Goal: Transaction & Acquisition: Obtain resource

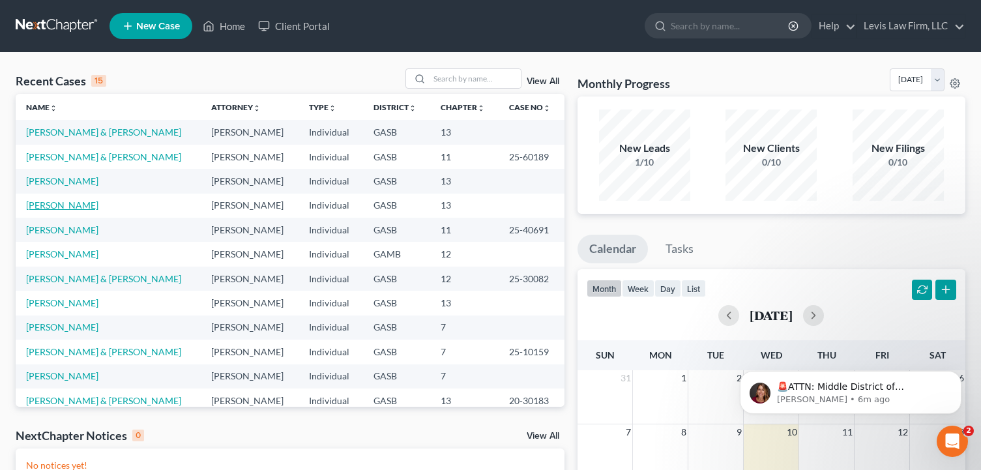
click at [64, 205] on link "[PERSON_NAME]" at bounding box center [62, 204] width 72 height 11
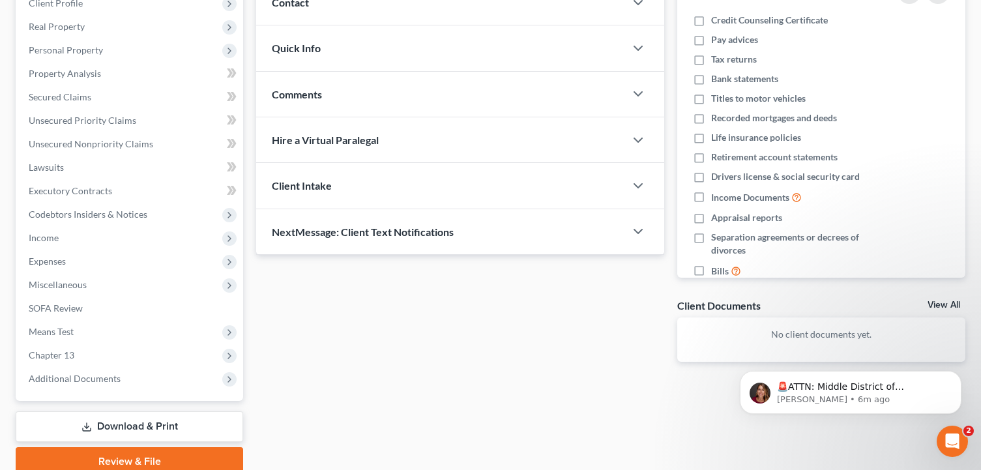
scroll to position [246, 0]
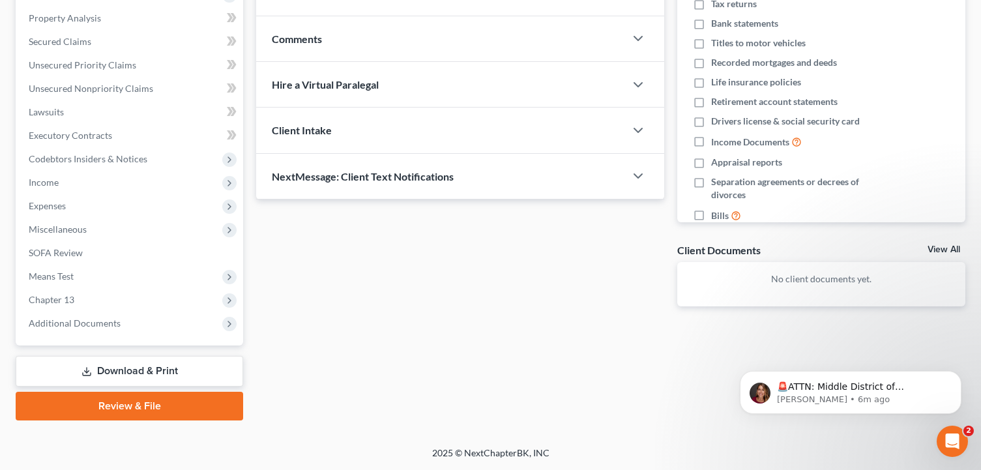
click at [162, 379] on link "Download & Print" at bounding box center [129, 371] width 227 height 31
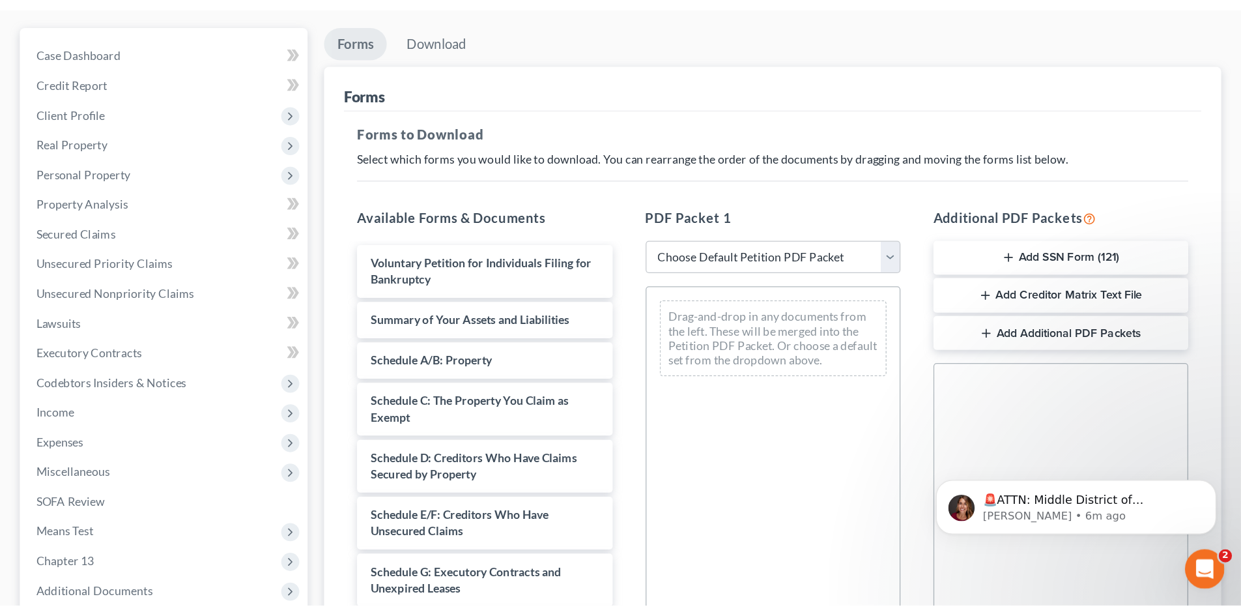
scroll to position [130, 0]
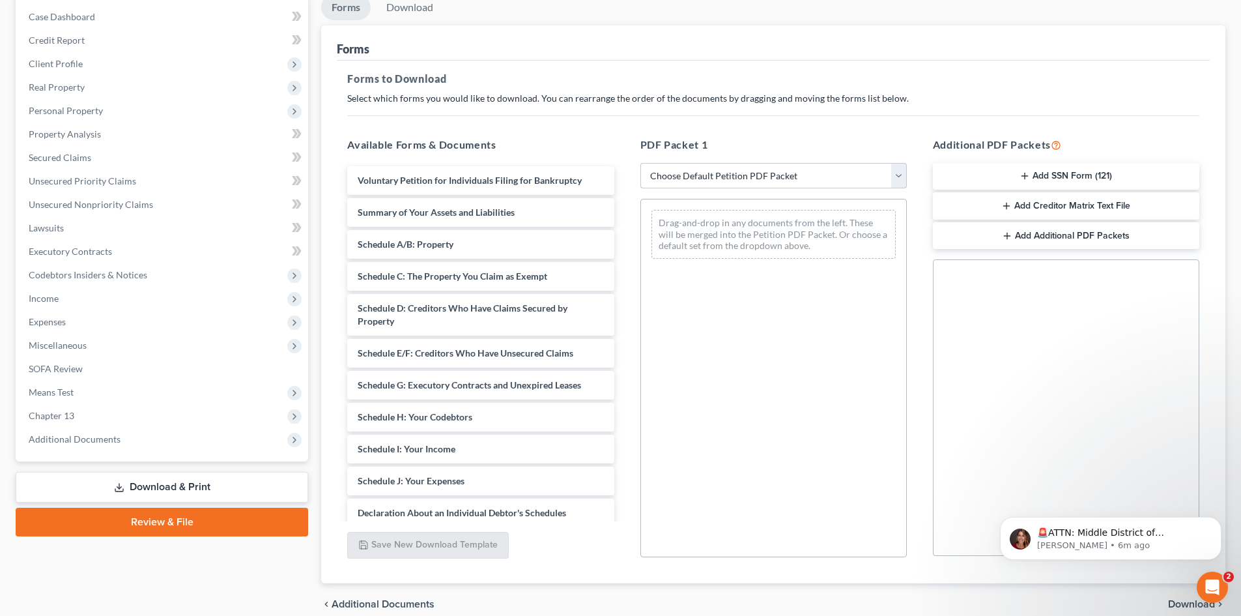
click at [748, 168] on select "Choose Default Petition PDF Packet Complete Bankruptcy Petition (all forms and …" at bounding box center [774, 176] width 267 height 26
select select "7"
click at [641, 163] on select "Choose Default Petition PDF Packet Complete Bankruptcy Petition (all forms and …" at bounding box center [774, 176] width 267 height 26
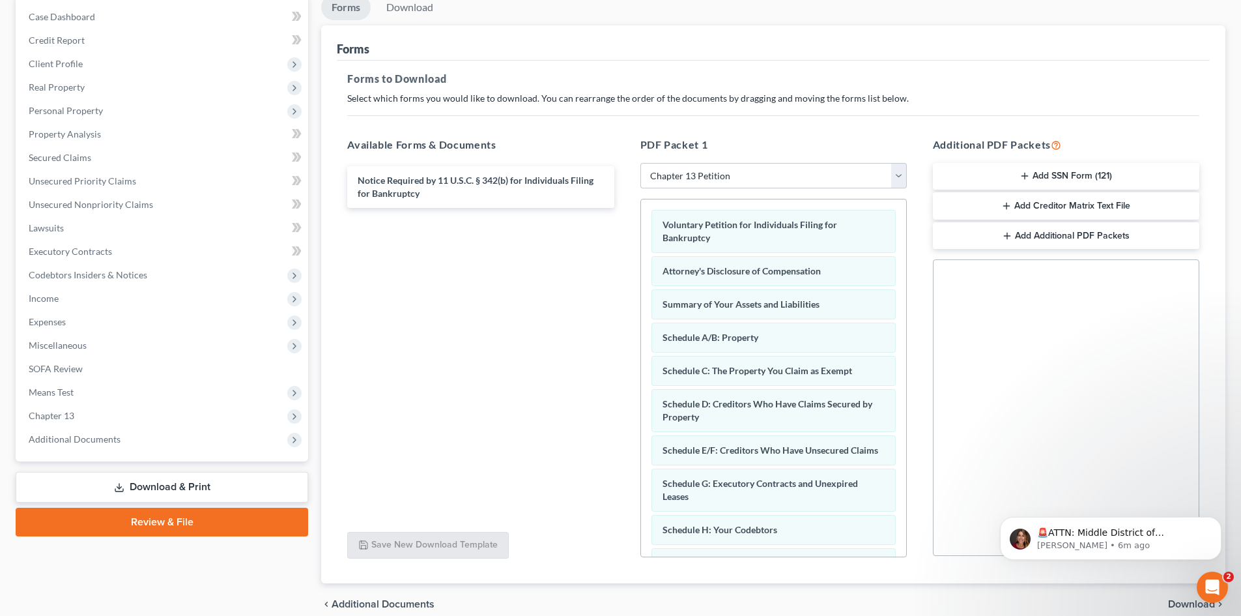
click at [990, 173] on button "Add SSN Form (121)" at bounding box center [1066, 176] width 267 height 27
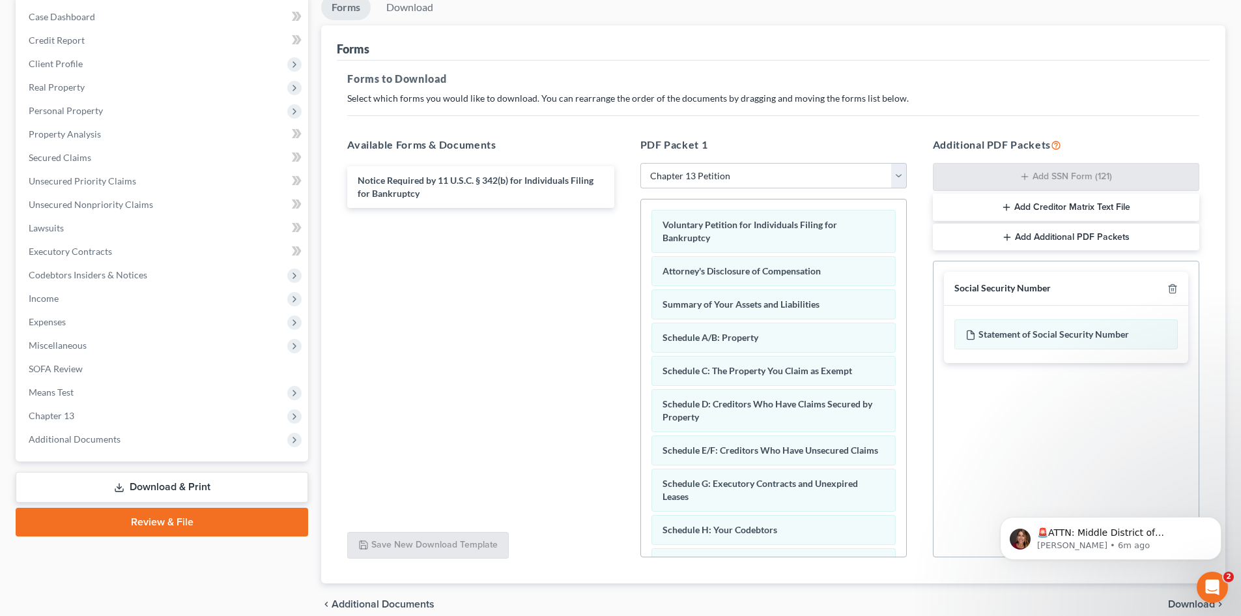
click at [990, 201] on button "Add Creditor Matrix Text File" at bounding box center [1066, 207] width 267 height 27
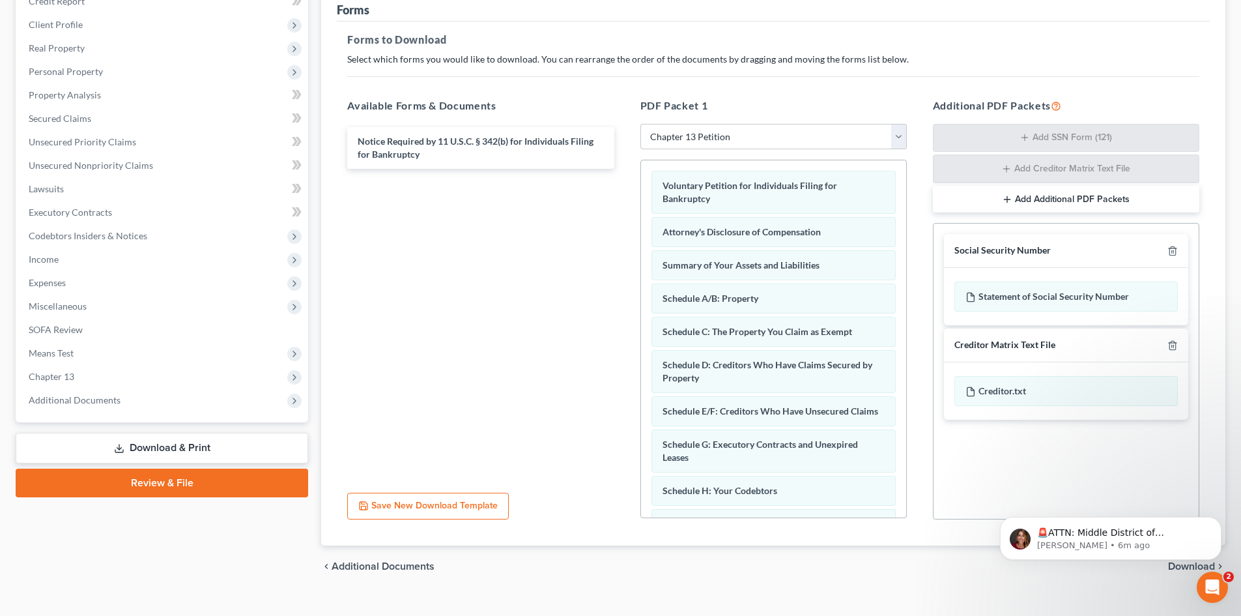
scroll to position [190, 0]
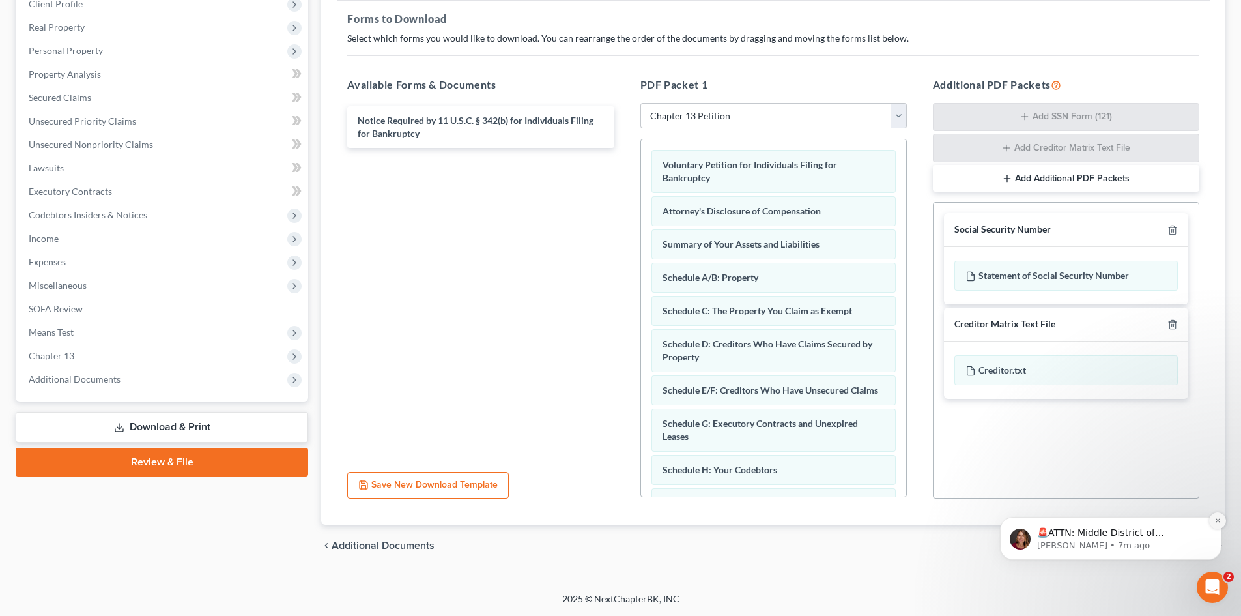
click at [990, 469] on icon "Dismiss notification" at bounding box center [1218, 520] width 7 height 7
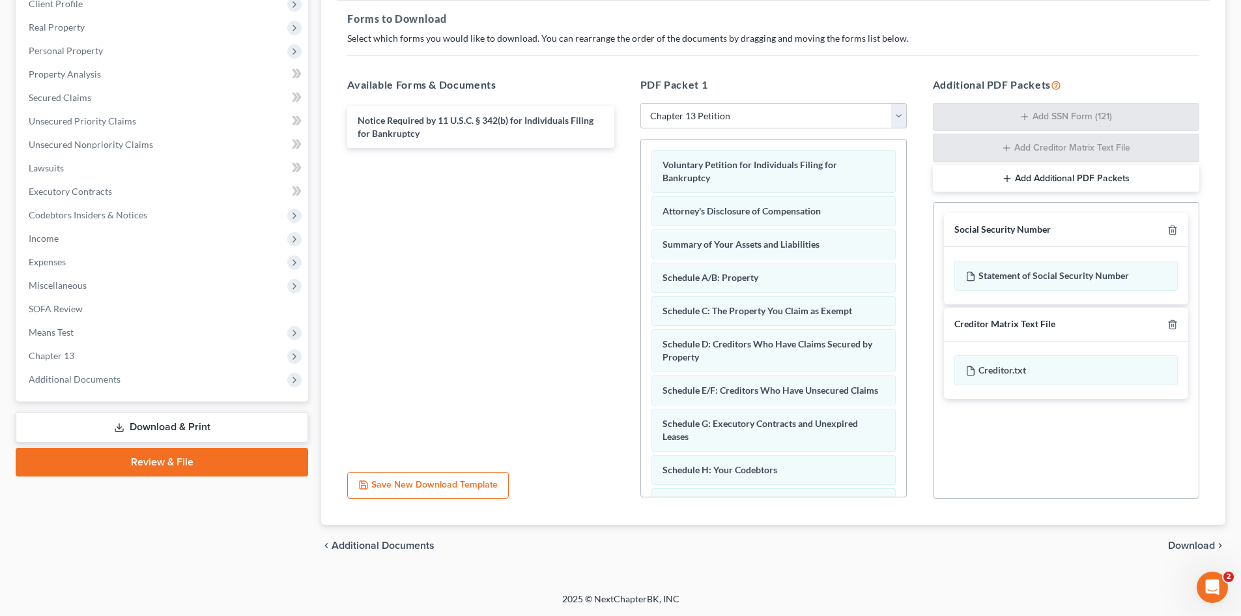
click at [990, 469] on span "Download" at bounding box center [1191, 545] width 47 height 10
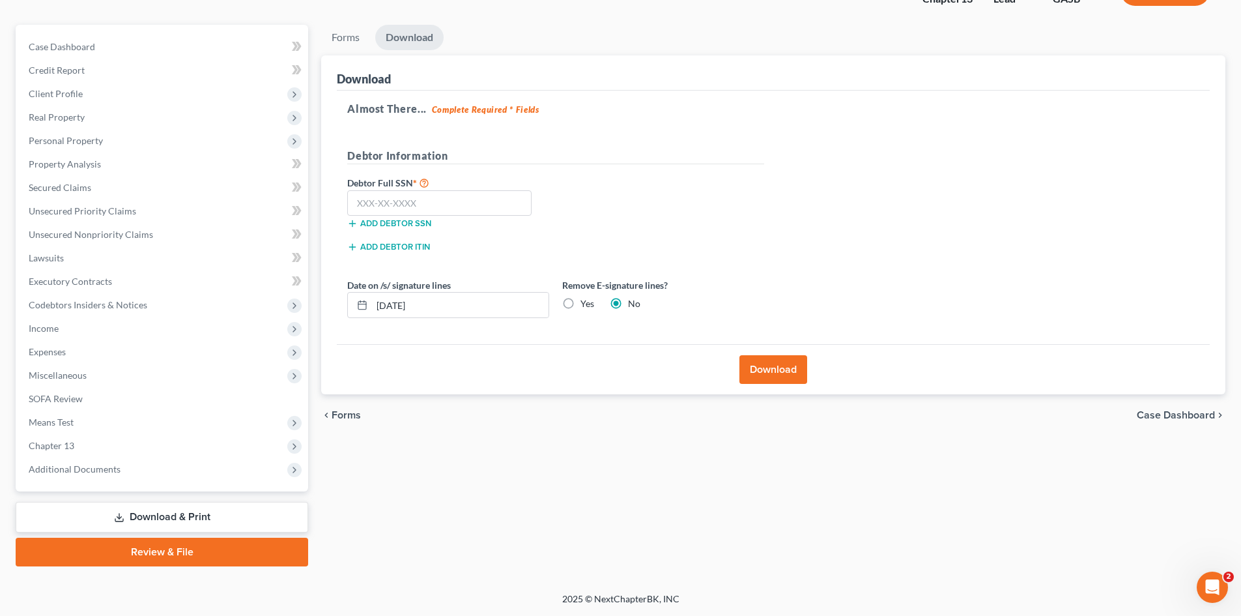
scroll to position [100, 0]
click at [388, 204] on input "text" at bounding box center [439, 203] width 184 height 26
click at [409, 201] on input "text" at bounding box center [439, 203] width 184 height 26
type input "259-17-6627"
click at [767, 366] on button "Download" at bounding box center [774, 369] width 68 height 29
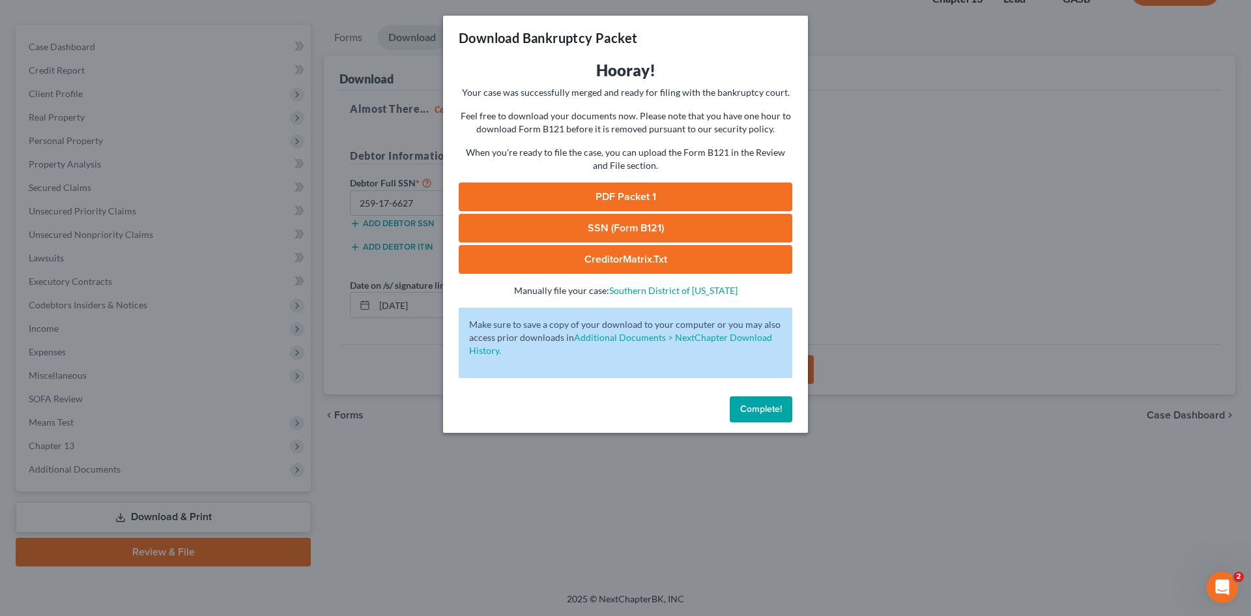
click at [616, 197] on link "PDF Packet 1" at bounding box center [626, 196] width 334 height 29
click at [604, 229] on link "SSN (Form B121)" at bounding box center [626, 228] width 334 height 29
click at [644, 261] on link "CreditorMatrix.txt" at bounding box center [626, 259] width 334 height 29
click at [645, 253] on link "CreditorMatrix.txt" at bounding box center [626, 259] width 334 height 29
drag, startPoint x: 758, startPoint y: 411, endPoint x: 1153, endPoint y: 341, distance: 400.4
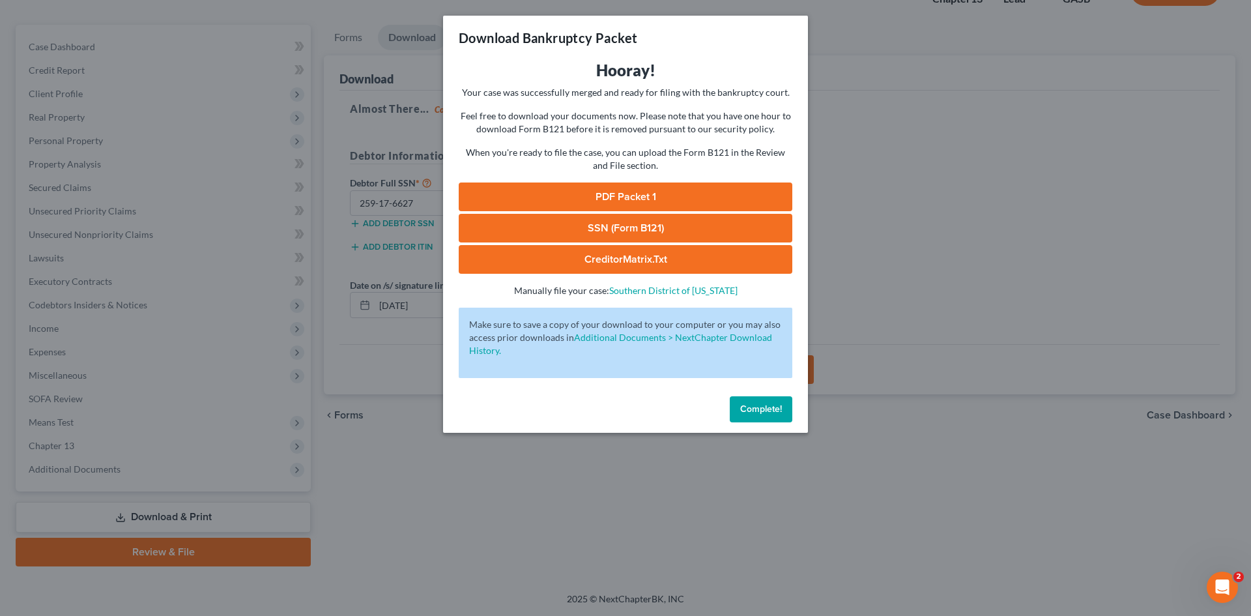
click at [758, 411] on span "Complete!" at bounding box center [761, 408] width 42 height 11
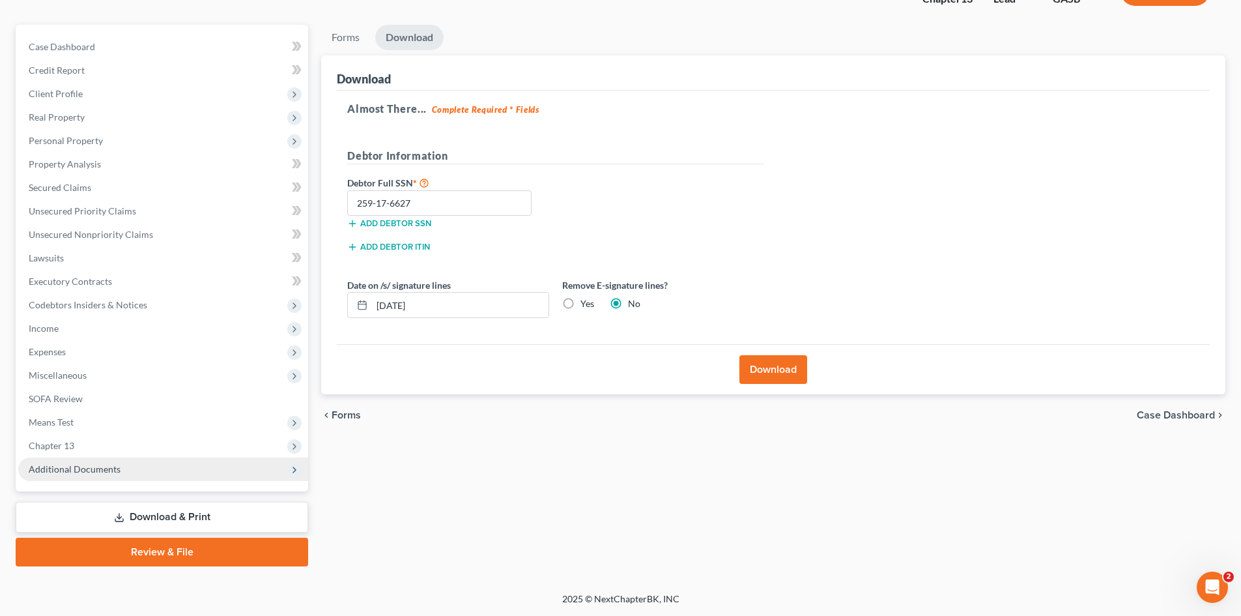
click at [97, 469] on span "Additional Documents" at bounding box center [75, 468] width 92 height 11
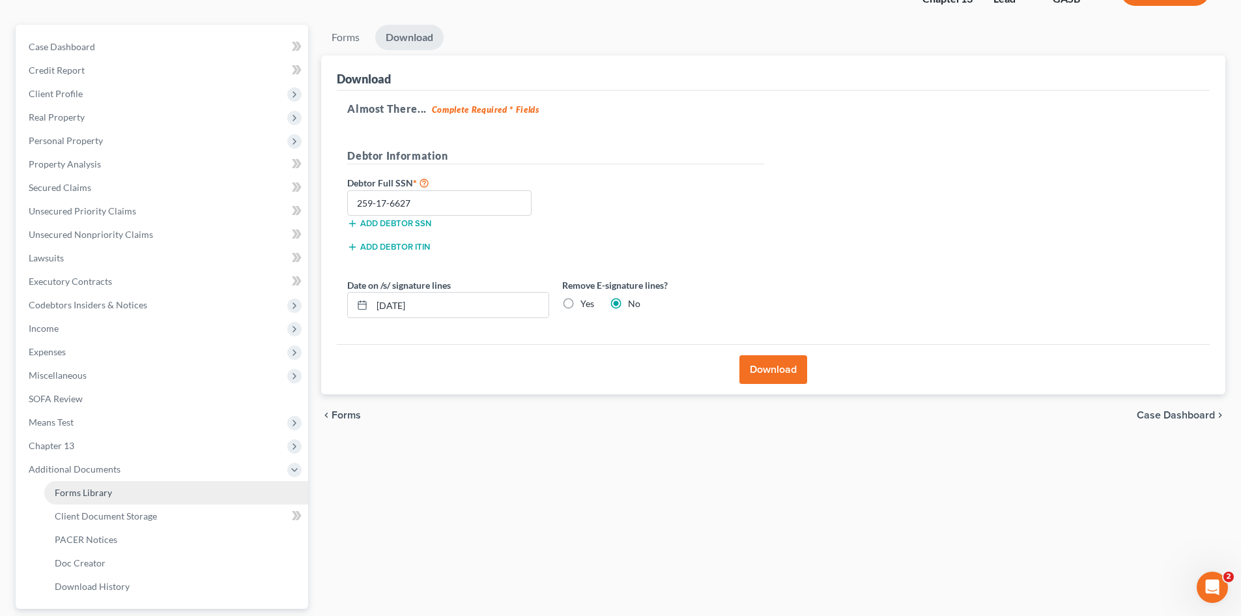
click at [102, 469] on span "Forms Library" at bounding box center [83, 492] width 57 height 11
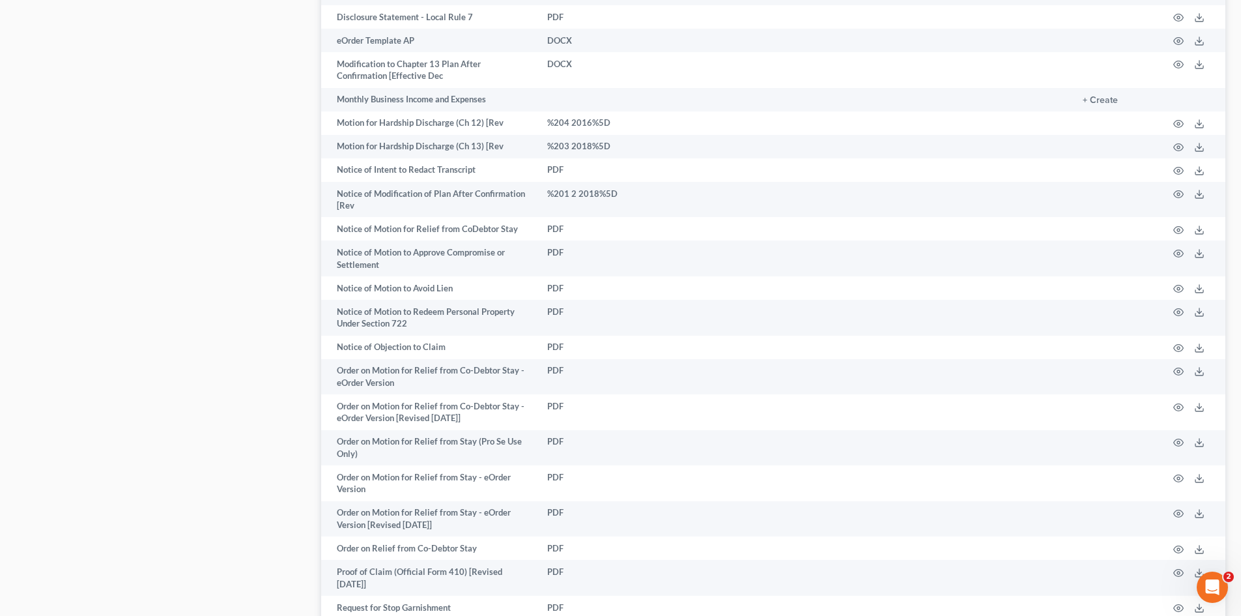
scroll to position [1408, 0]
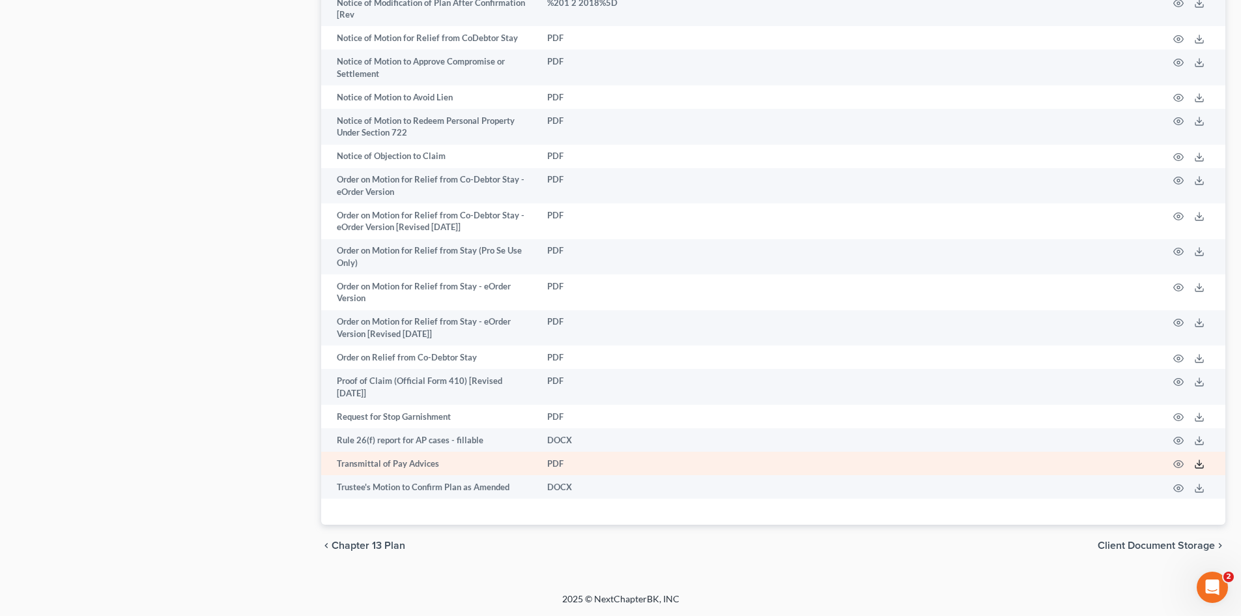
click at [990, 463] on icon at bounding box center [1199, 464] width 10 height 10
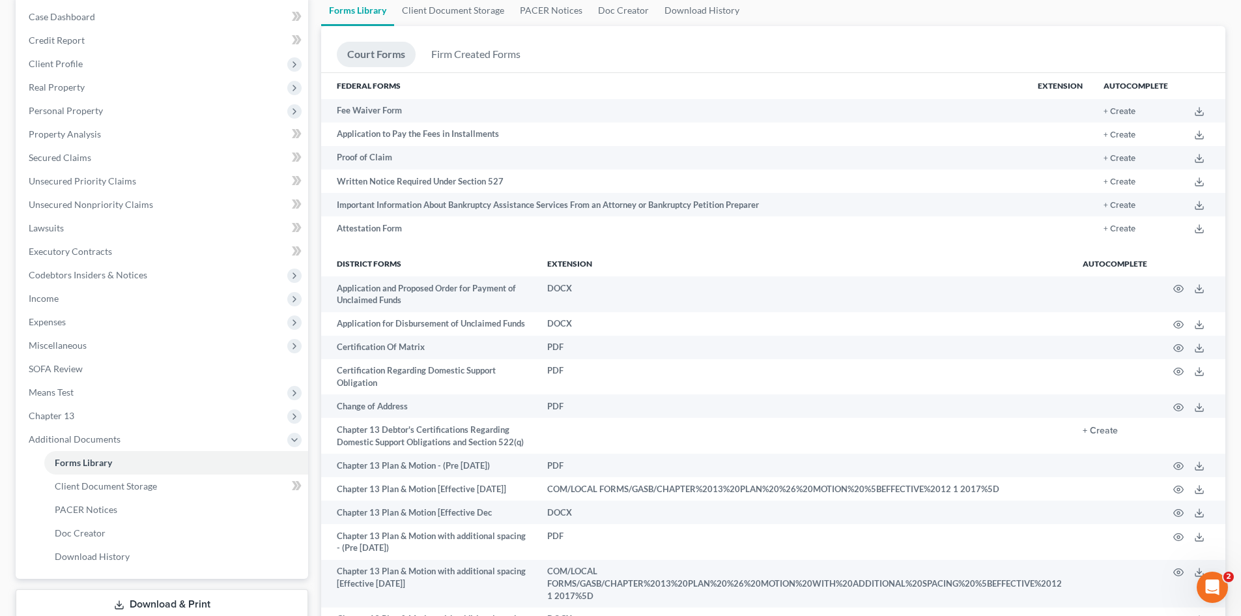
scroll to position [0, 0]
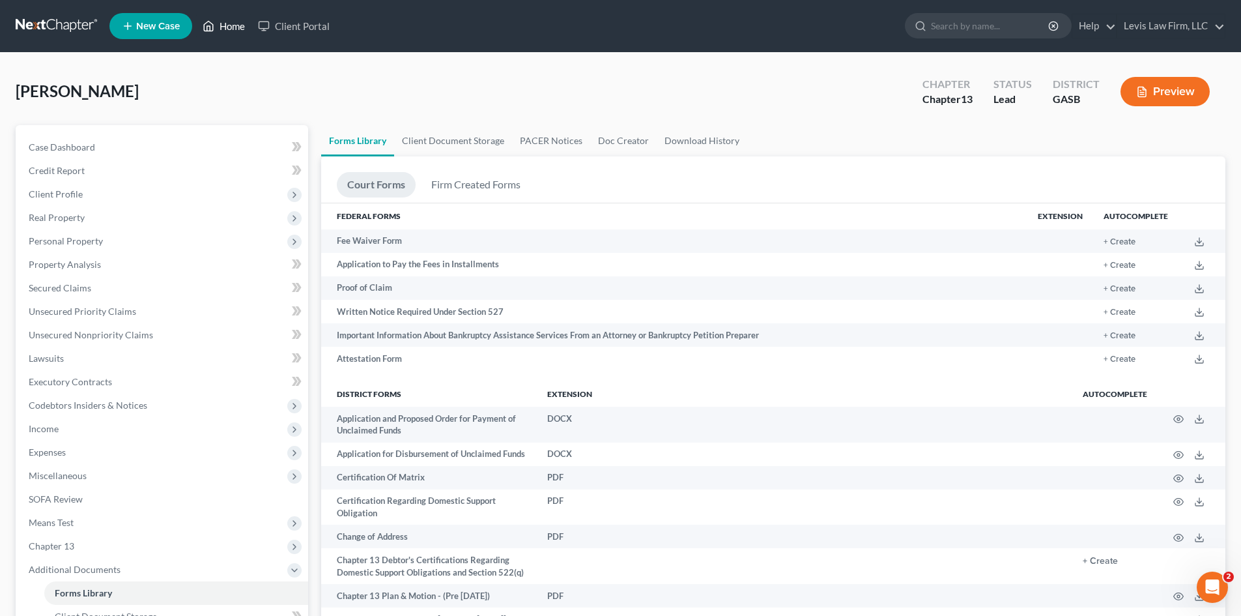
click at [230, 31] on link "Home" at bounding box center [223, 25] width 55 height 23
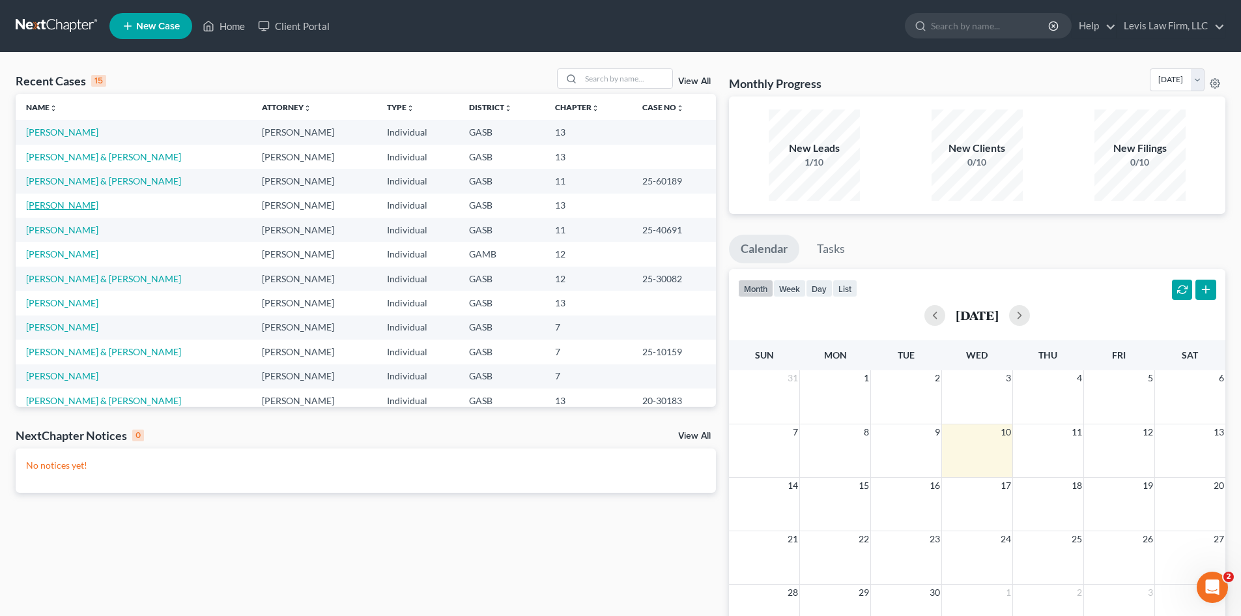
click at [55, 208] on link "[PERSON_NAME]" at bounding box center [62, 204] width 72 height 11
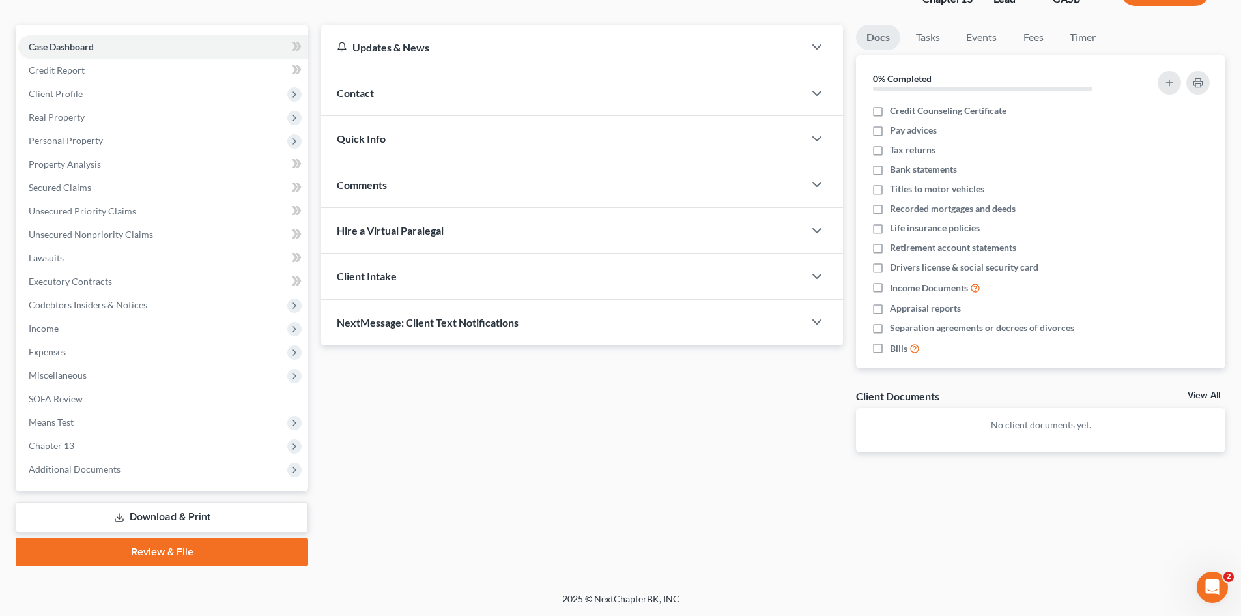
click at [193, 469] on link "Download & Print" at bounding box center [162, 517] width 293 height 31
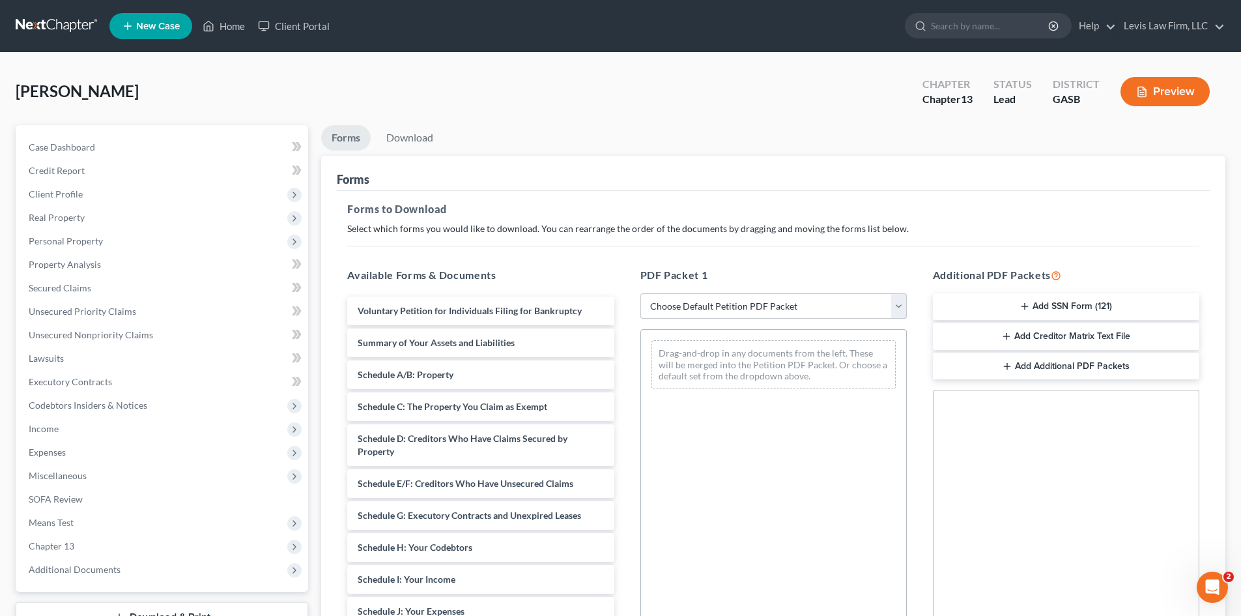
click at [747, 302] on select "Choose Default Petition PDF Packet Complete Bankruptcy Petition (all forms and …" at bounding box center [774, 306] width 267 height 26
select select "7"
click at [641, 293] on select "Choose Default Petition PDF Packet Complete Bankruptcy Petition (all forms and …" at bounding box center [774, 306] width 267 height 26
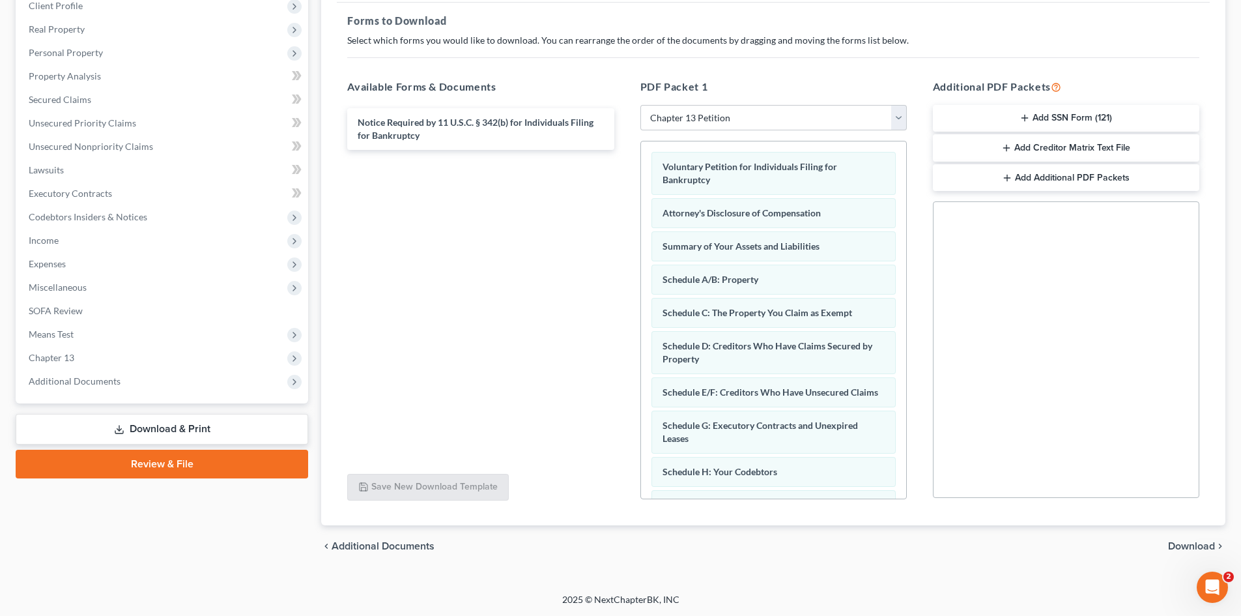
scroll to position [189, 0]
drag, startPoint x: 1191, startPoint y: 543, endPoint x: 1212, endPoint y: 530, distance: 25.1
click at [990, 469] on span "Download" at bounding box center [1191, 545] width 47 height 10
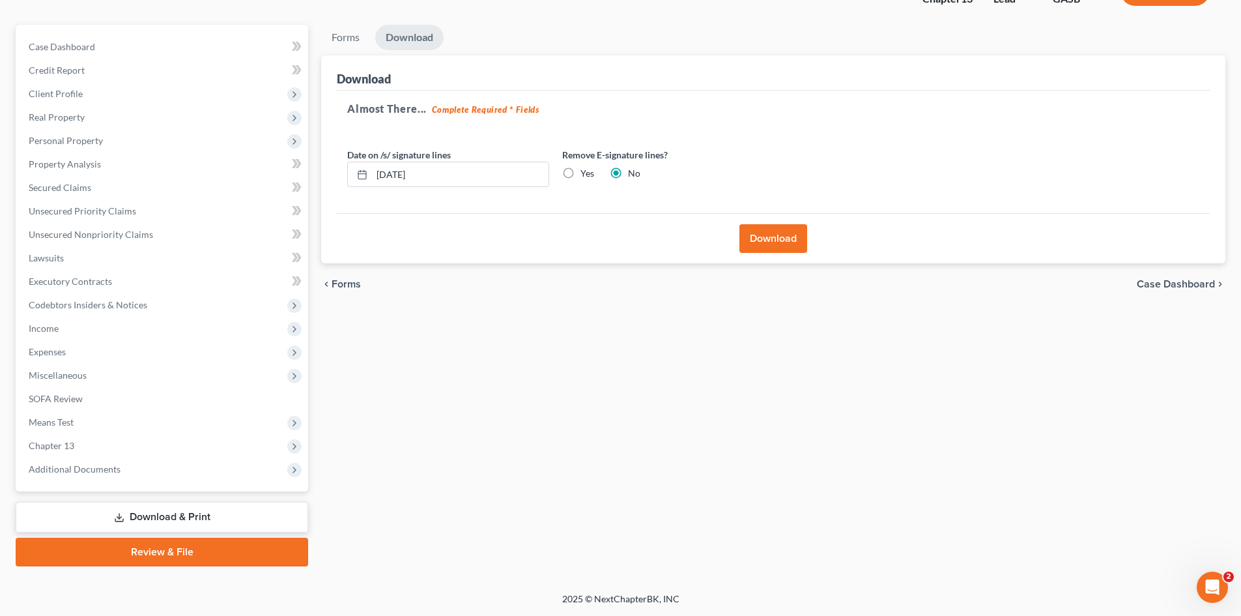
scroll to position [100, 0]
click at [780, 237] on button "Download" at bounding box center [774, 238] width 68 height 29
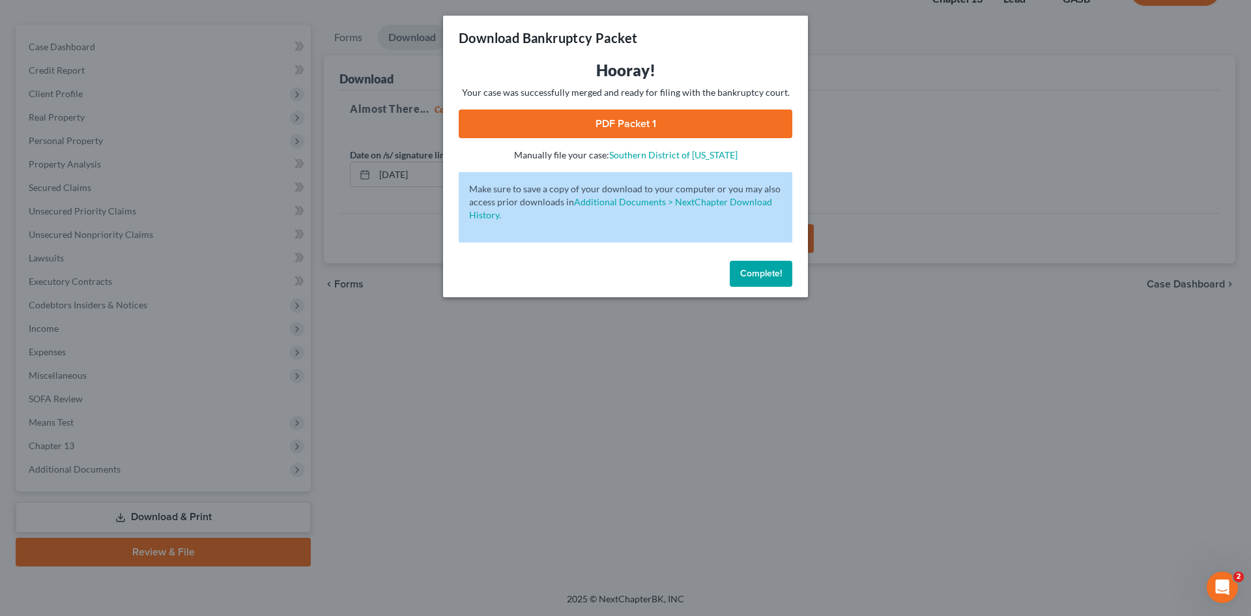
click at [628, 128] on link "PDF Packet 1" at bounding box center [626, 123] width 334 height 29
drag, startPoint x: 764, startPoint y: 276, endPoint x: 777, endPoint y: 266, distance: 16.7
click at [764, 276] on span "Complete!" at bounding box center [761, 273] width 42 height 11
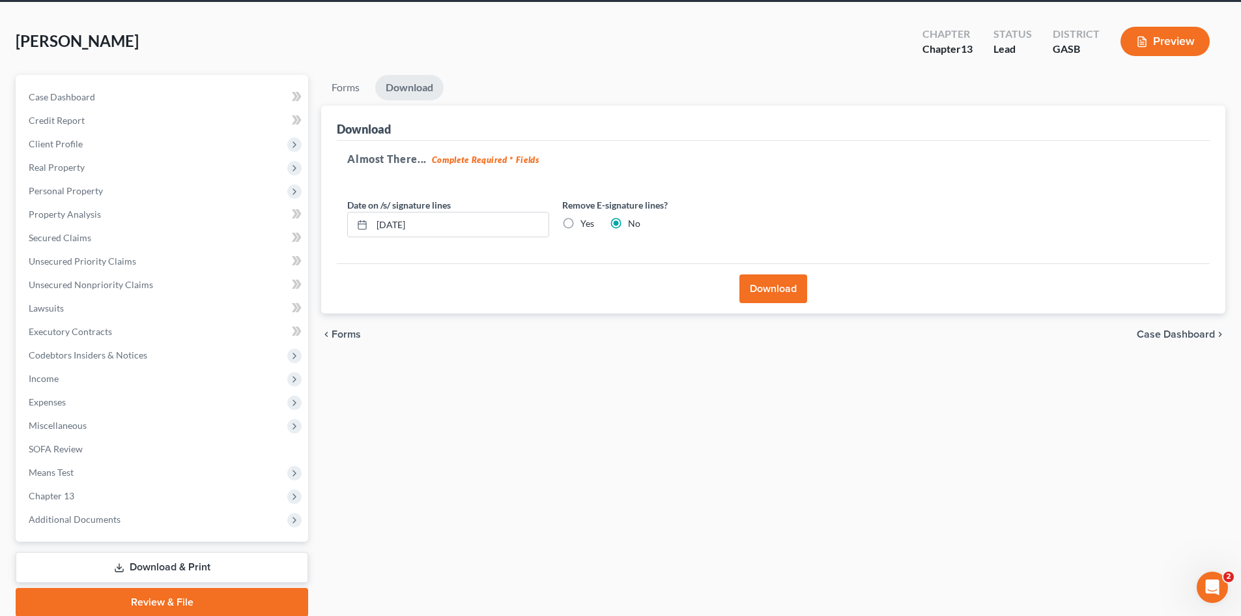
scroll to position [0, 0]
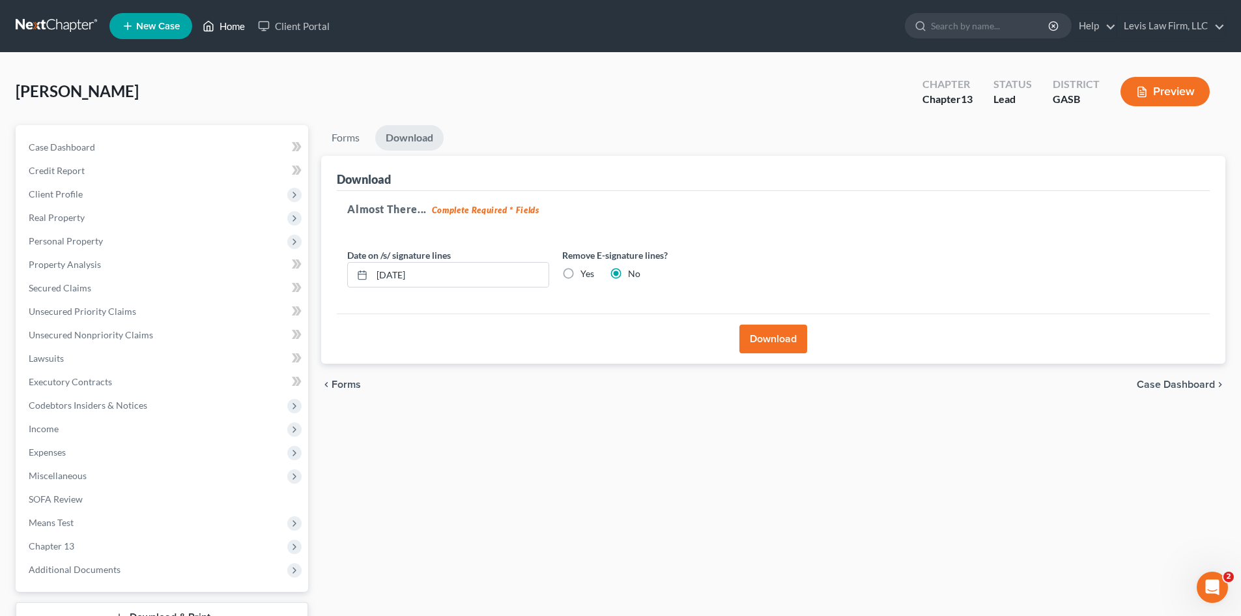
click at [231, 27] on link "Home" at bounding box center [223, 25] width 55 height 23
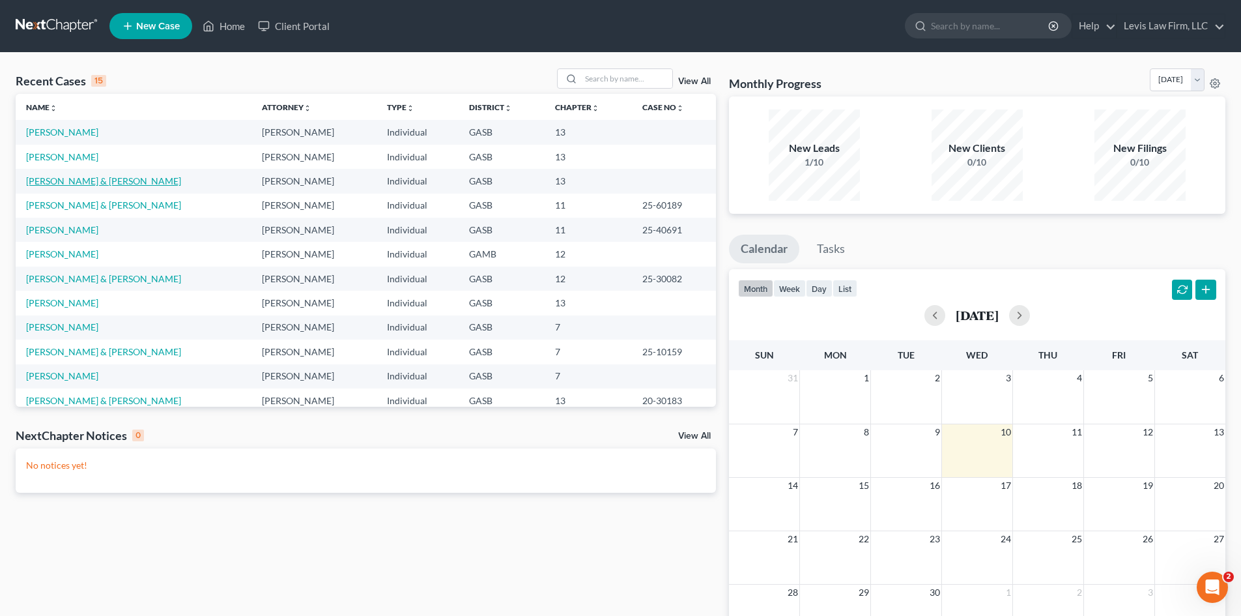
click at [73, 182] on link "[PERSON_NAME] & [PERSON_NAME]" at bounding box center [103, 180] width 155 height 11
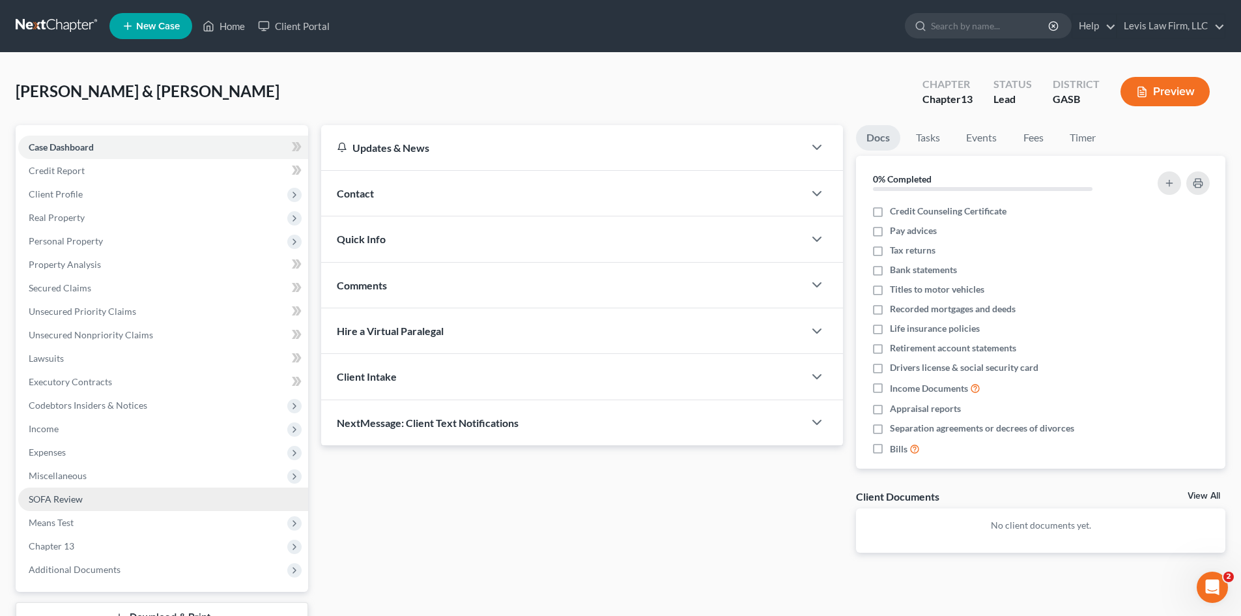
click at [51, 469] on span "SOFA Review" at bounding box center [56, 498] width 54 height 11
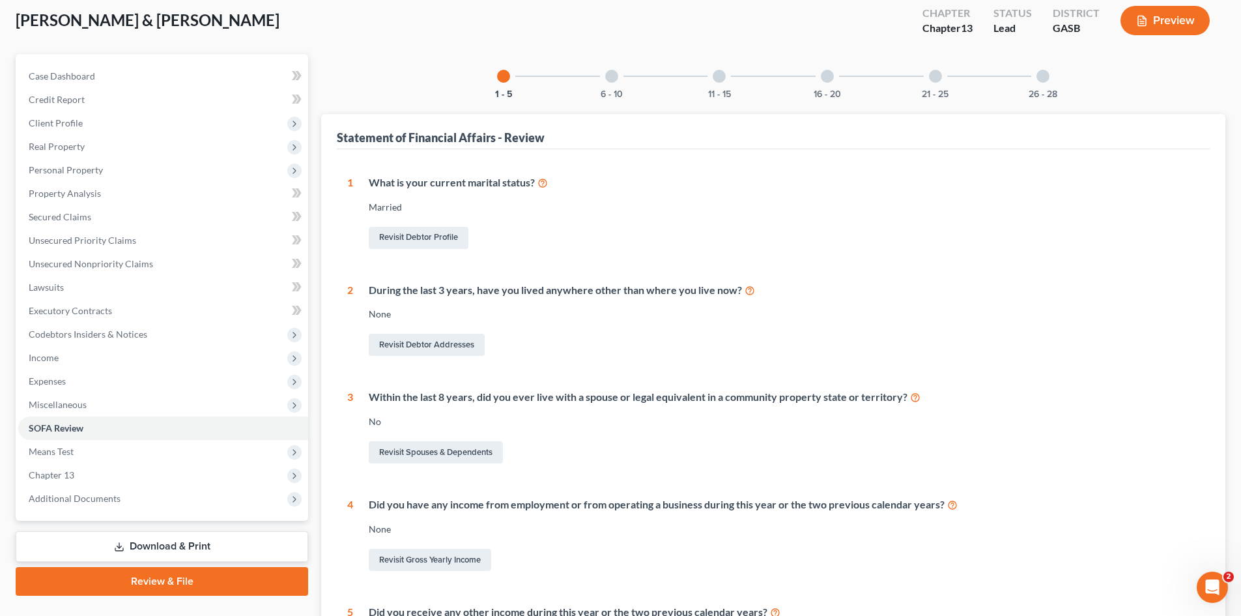
scroll to position [48, 0]
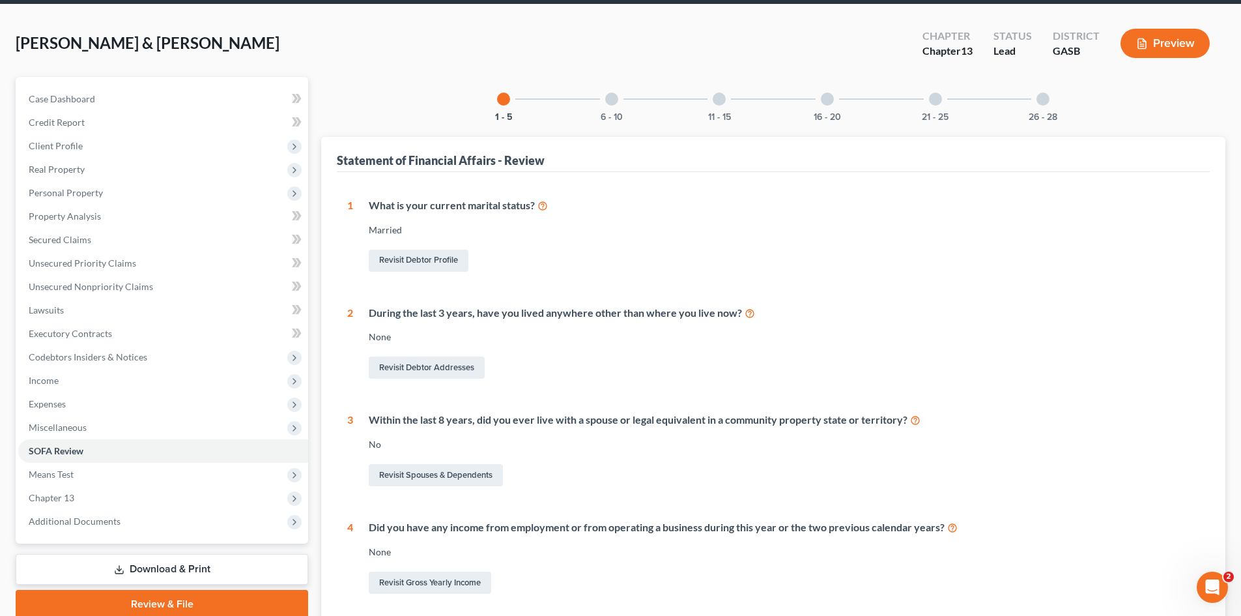
click at [616, 98] on div at bounding box center [611, 99] width 13 height 13
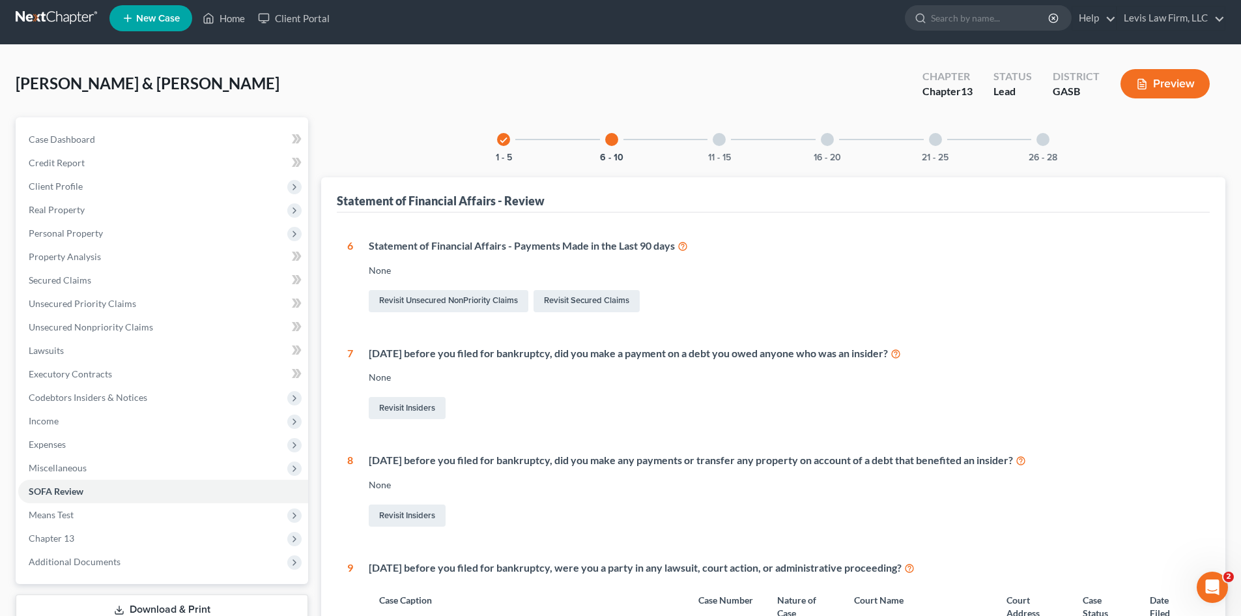
scroll to position [0, 0]
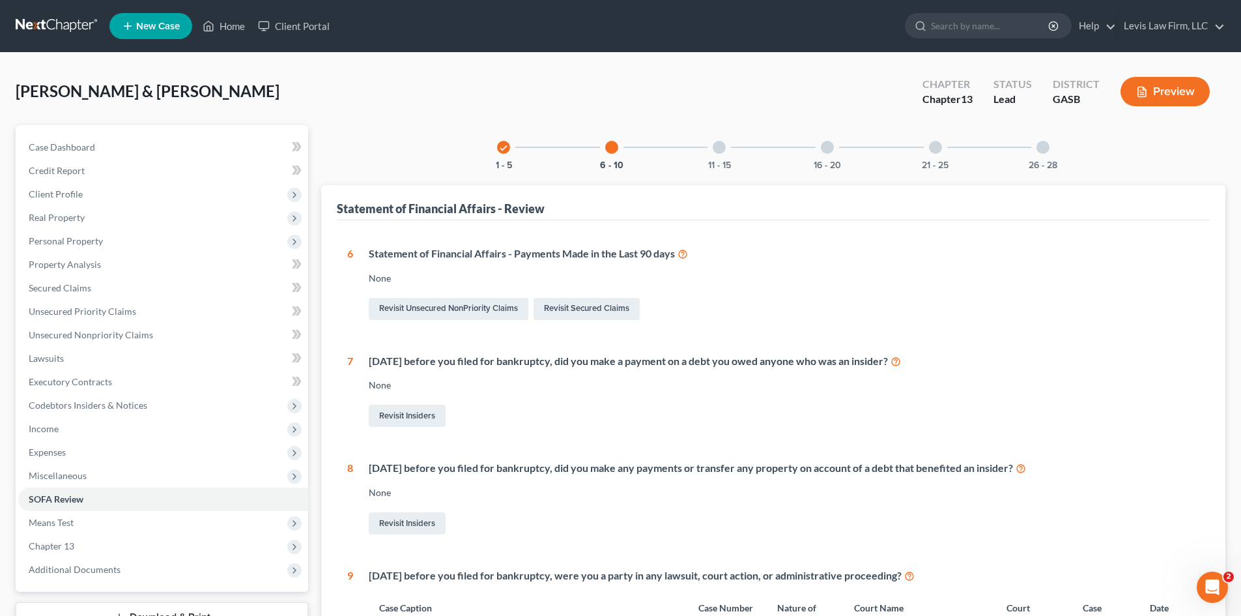
click at [718, 151] on div at bounding box center [719, 147] width 13 height 13
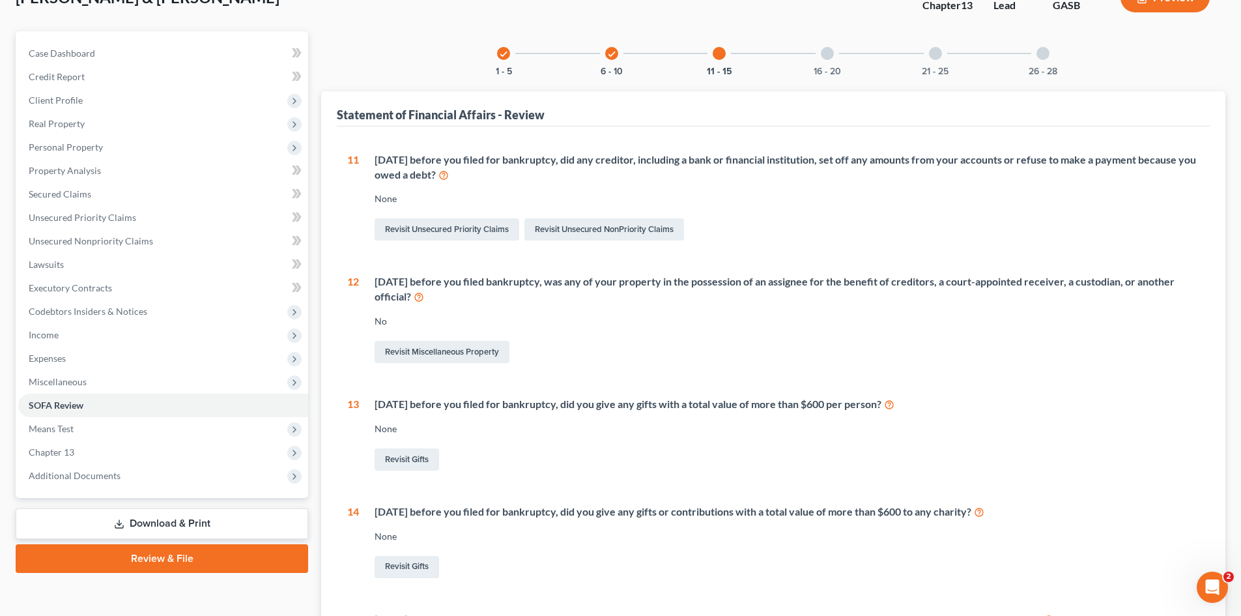
scroll to position [65, 0]
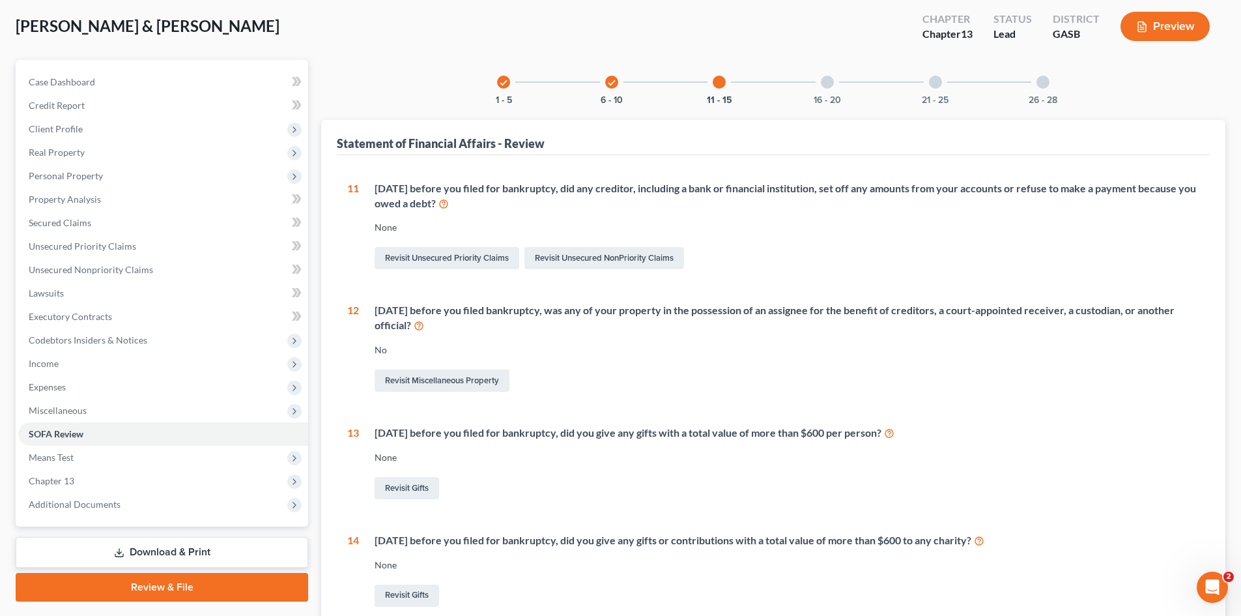
click at [609, 79] on icon "check" at bounding box center [611, 82] width 9 height 9
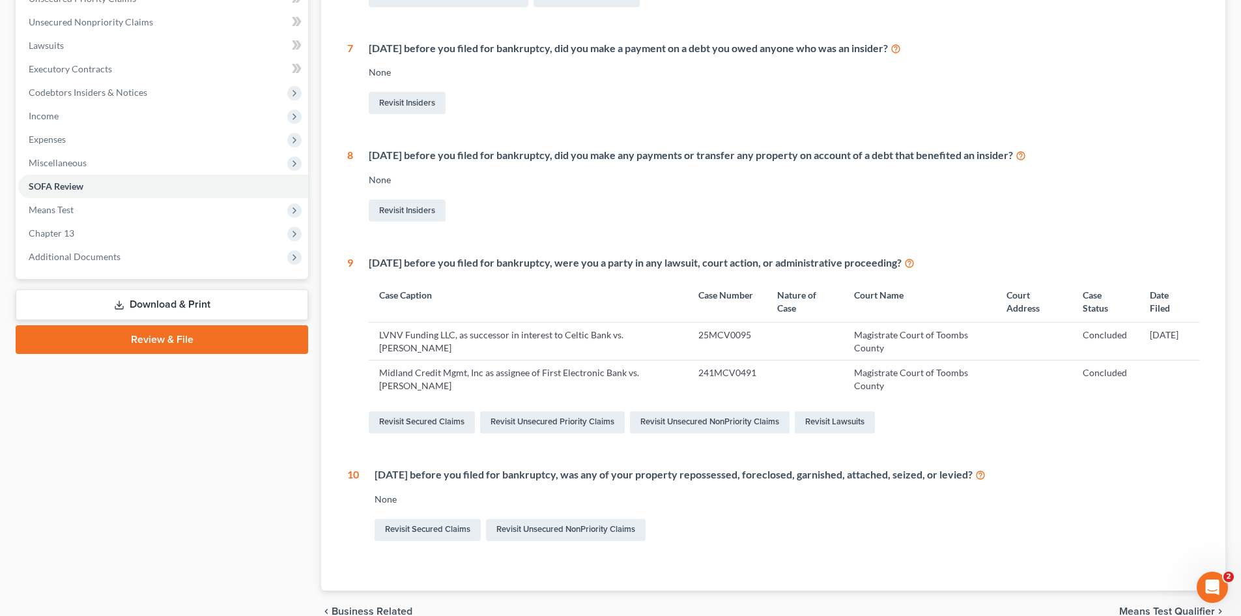
scroll to position [118, 0]
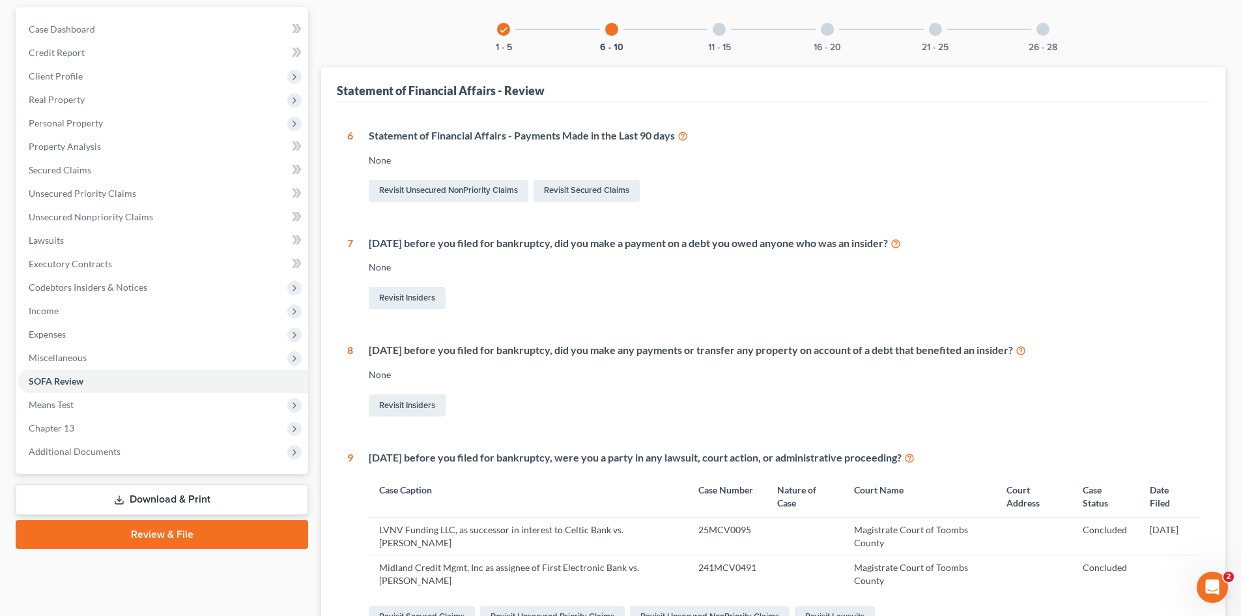
click at [831, 29] on div at bounding box center [827, 29] width 13 height 13
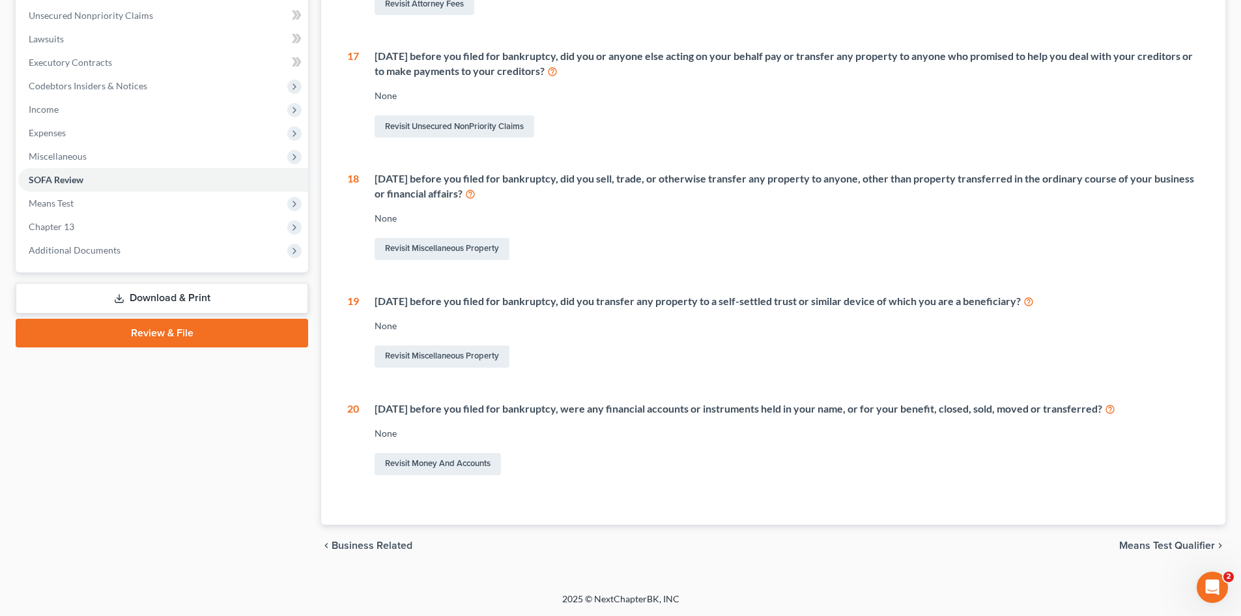
scroll to position [0, 0]
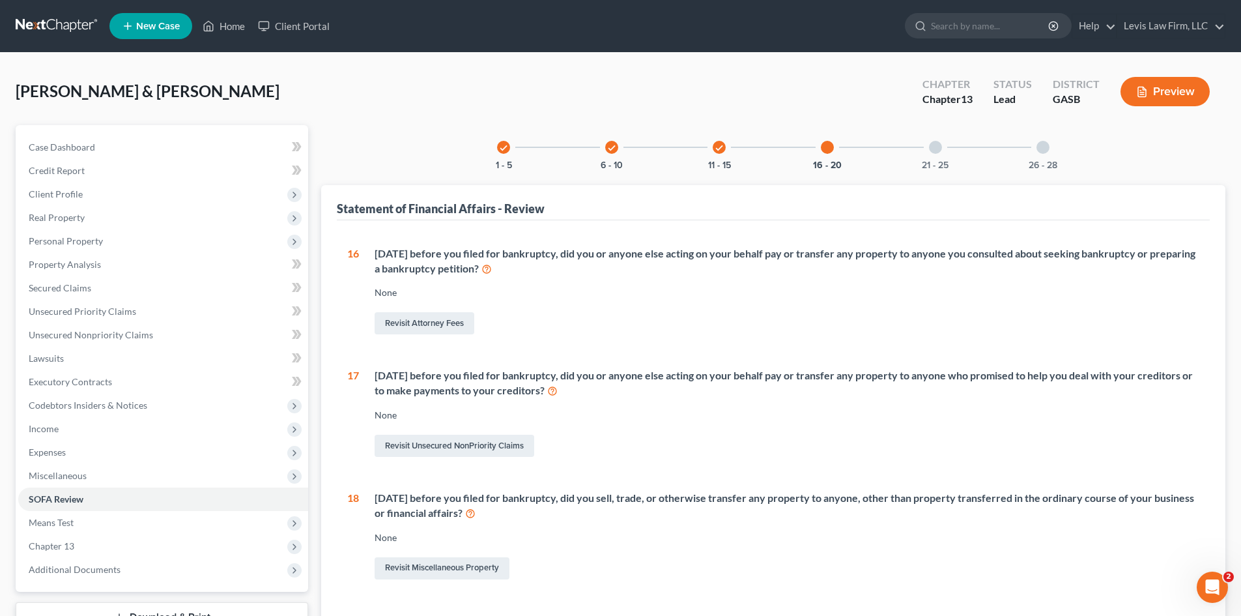
click at [932, 151] on div at bounding box center [935, 147] width 13 height 13
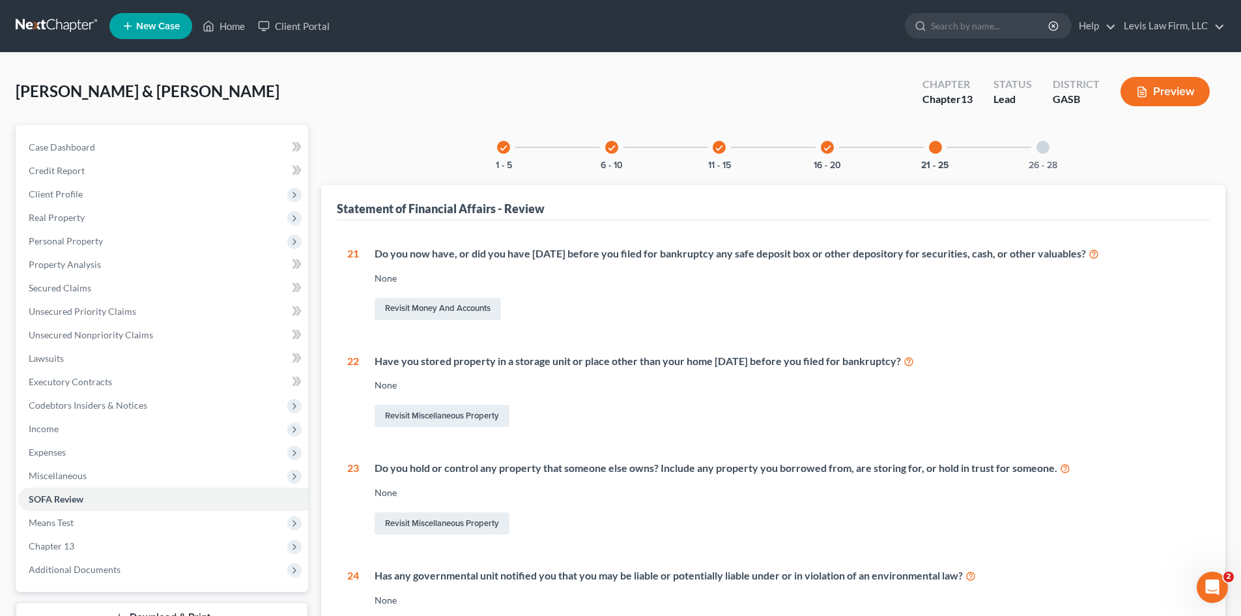
click at [990, 150] on div at bounding box center [1043, 147] width 13 height 13
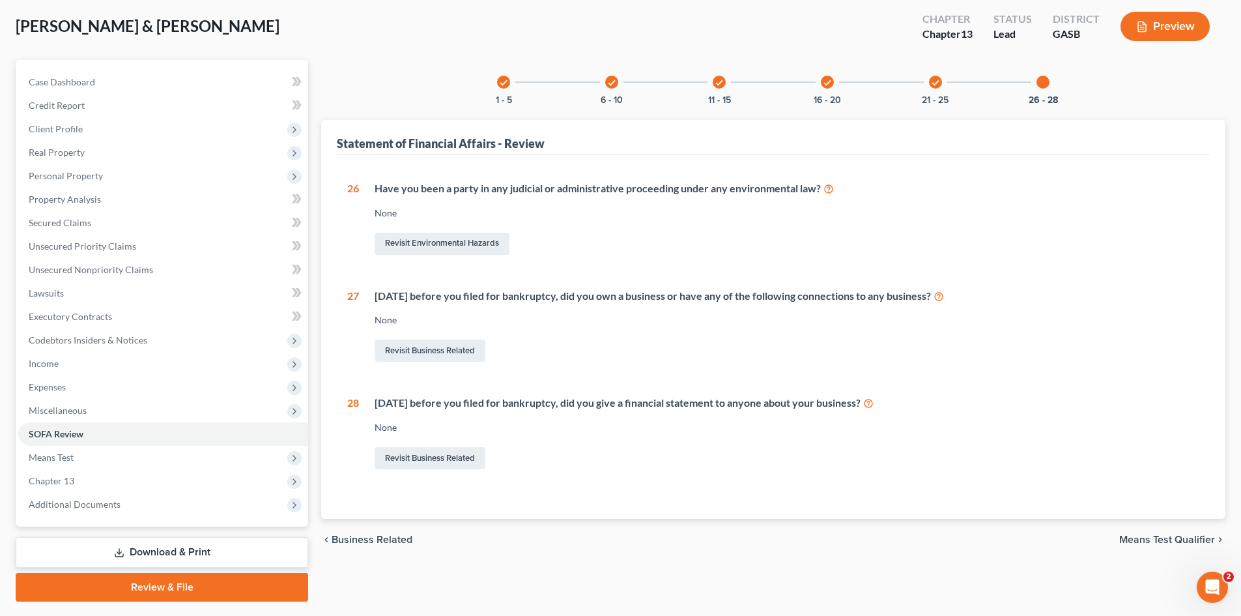
scroll to position [100, 0]
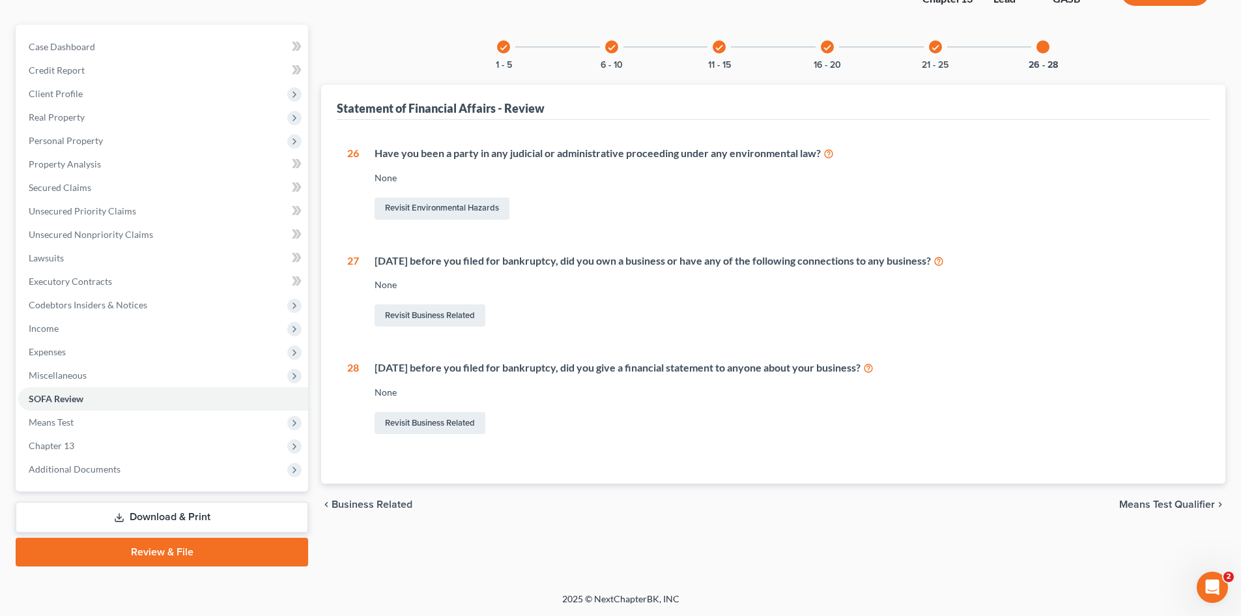
click at [502, 47] on icon "check" at bounding box center [503, 47] width 9 height 9
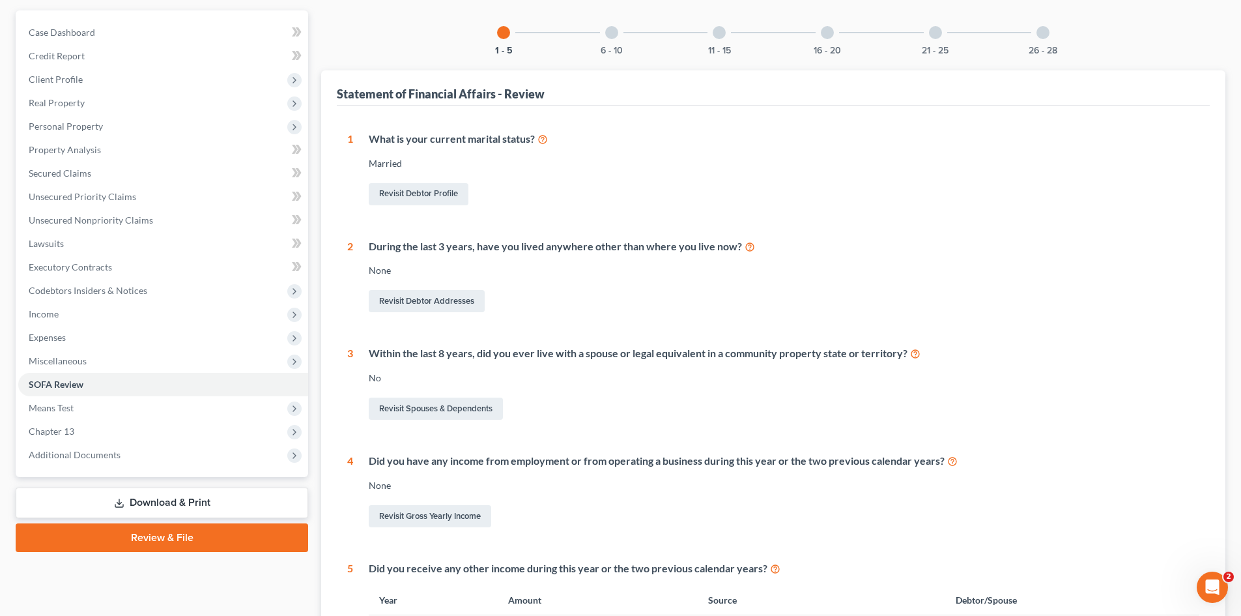
scroll to position [113, 0]
click at [611, 40] on div at bounding box center [611, 33] width 13 height 13
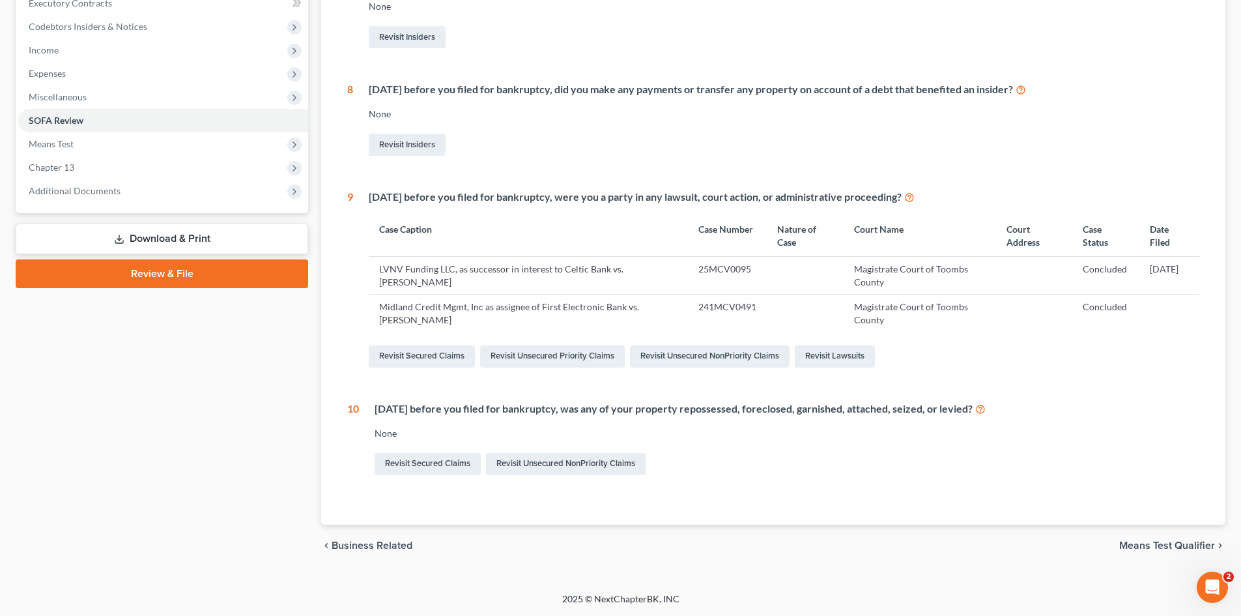
scroll to position [0, 0]
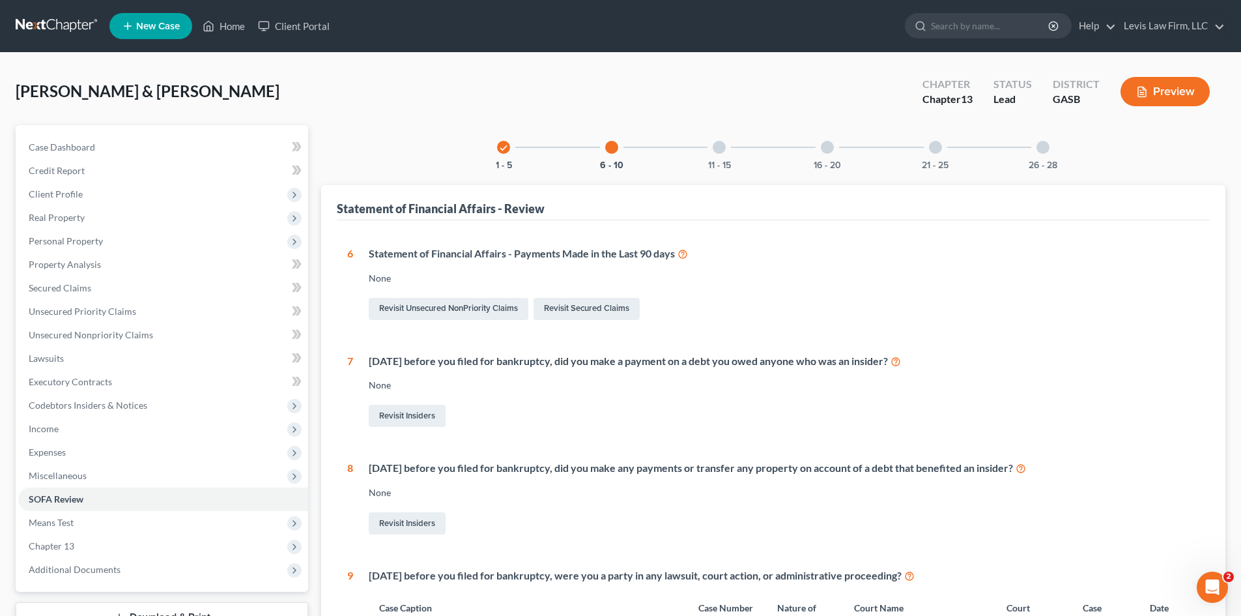
click at [716, 146] on div at bounding box center [719, 147] width 13 height 13
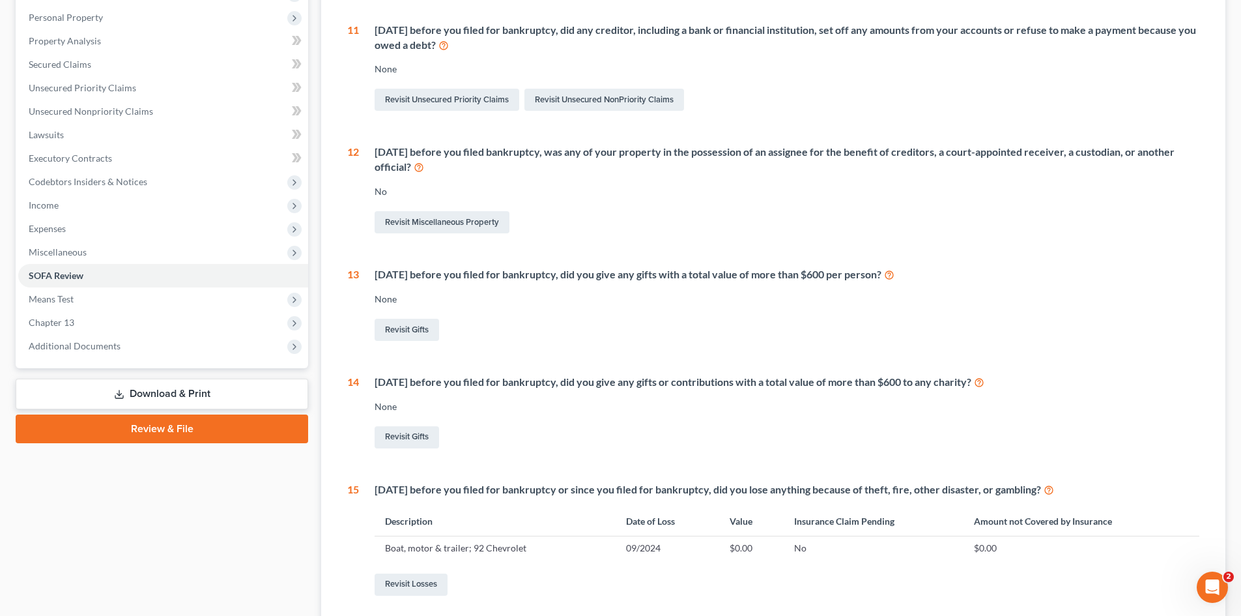
scroll to position [344, 0]
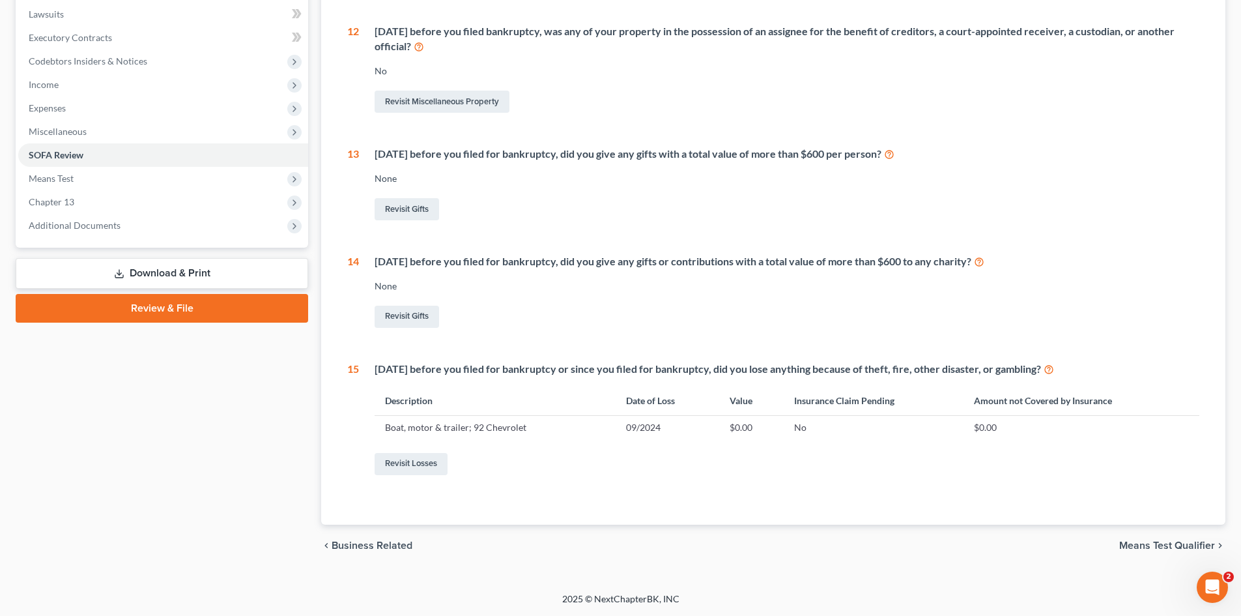
drag, startPoint x: 180, startPoint y: 262, endPoint x: 192, endPoint y: 264, distance: 12.5
click at [180, 262] on link "Download & Print" at bounding box center [162, 273] width 293 height 31
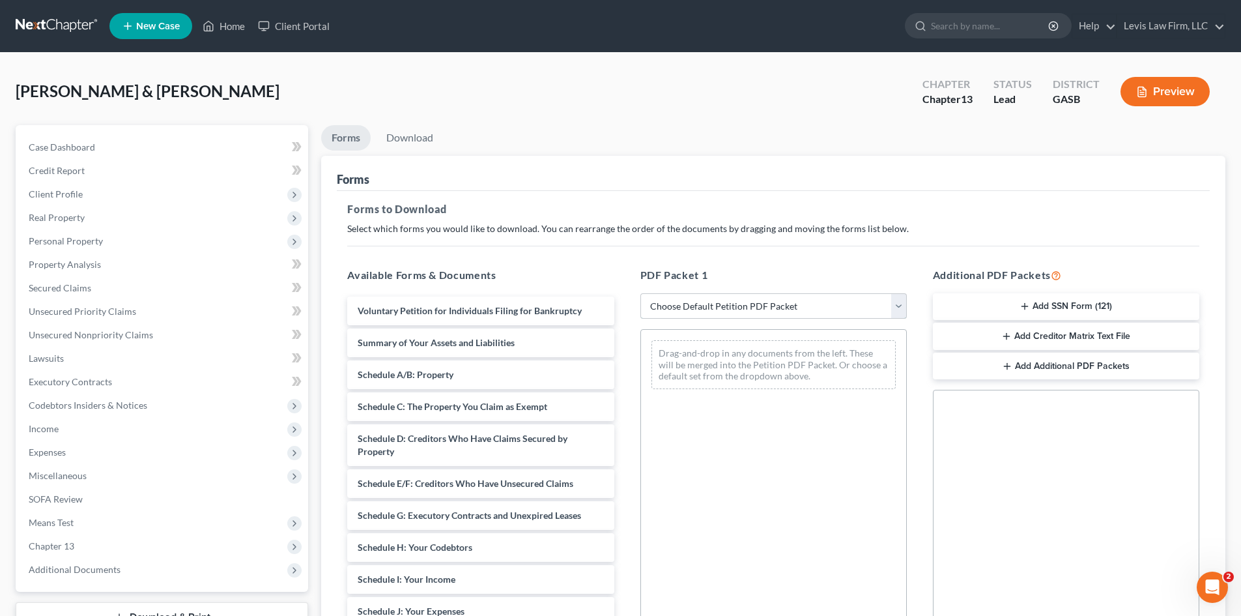
click at [802, 306] on select "Choose Default Petition PDF Packet Complete Bankruptcy Petition (all forms and …" at bounding box center [774, 306] width 267 height 26
select select "7"
click at [641, 293] on select "Choose Default Petition PDF Packet Complete Bankruptcy Petition (all forms and …" at bounding box center [774, 306] width 267 height 26
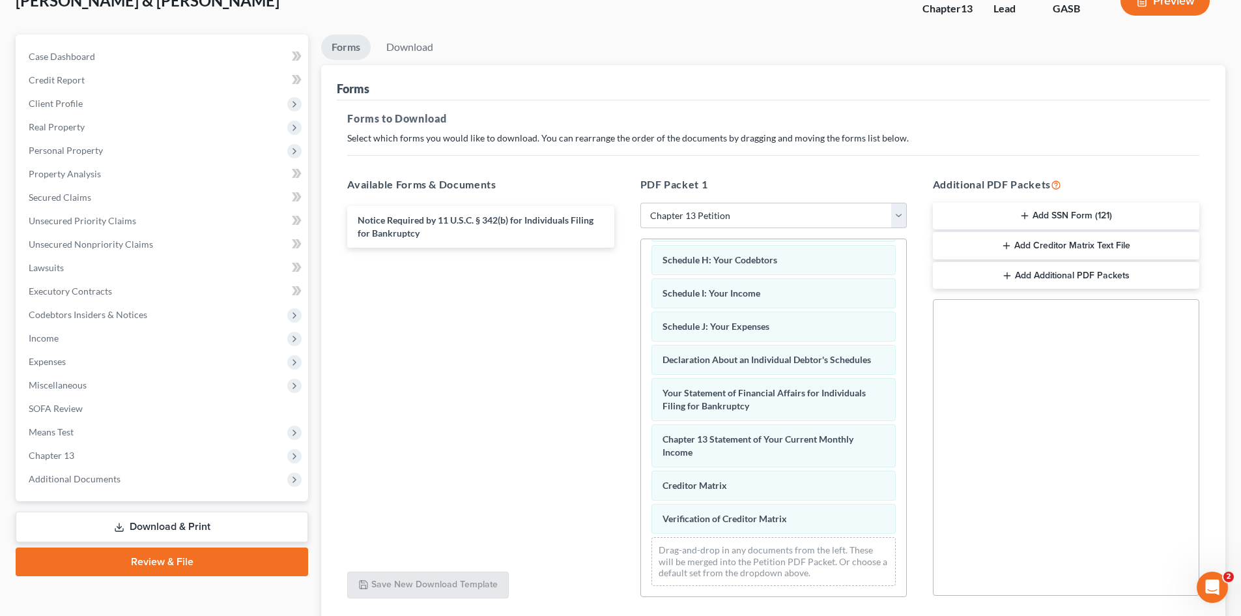
scroll to position [189, 0]
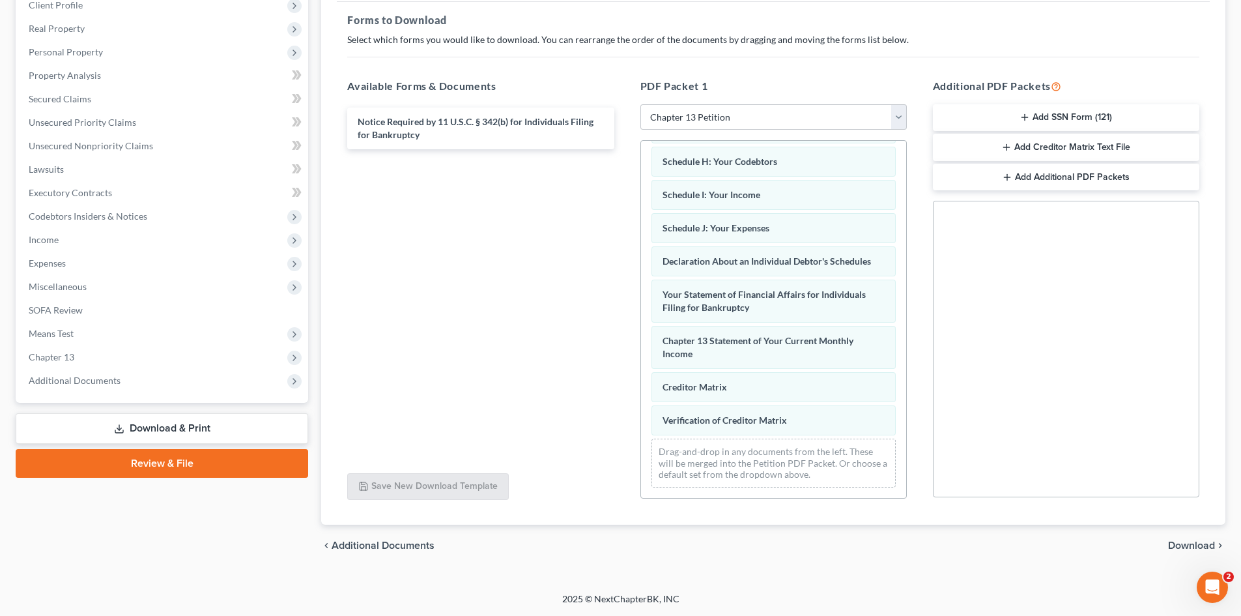
drag, startPoint x: 1076, startPoint y: 151, endPoint x: 1097, endPoint y: 167, distance: 26.5
click at [990, 151] on button "Add Creditor Matrix Text File" at bounding box center [1066, 147] width 267 height 27
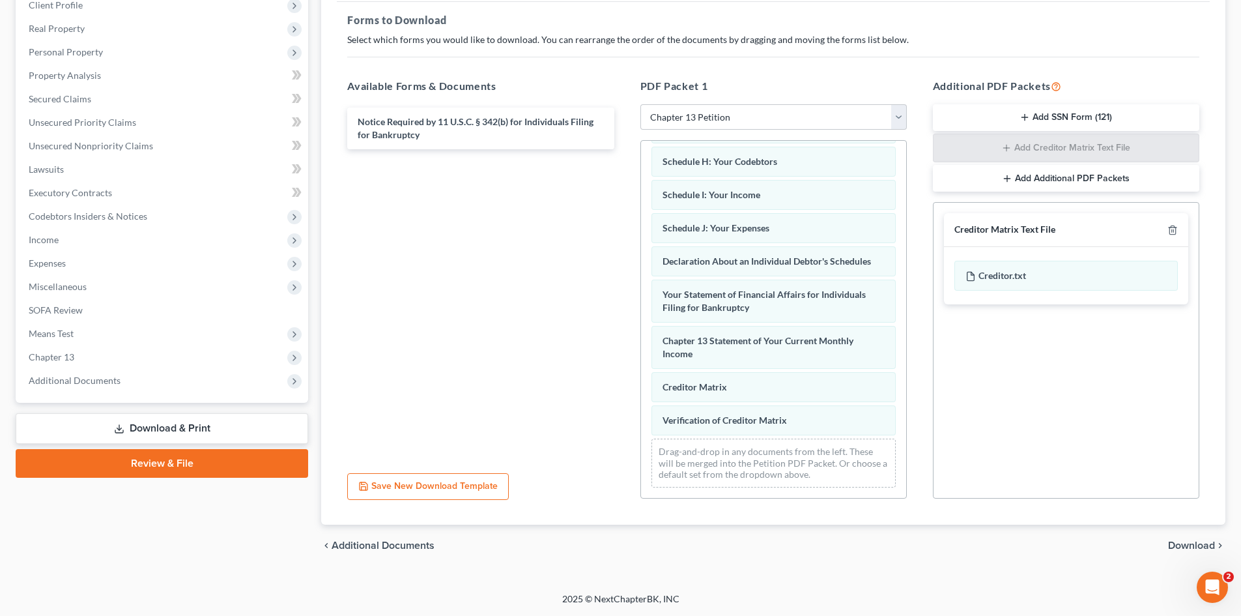
click at [990, 469] on span "Download" at bounding box center [1191, 545] width 47 height 10
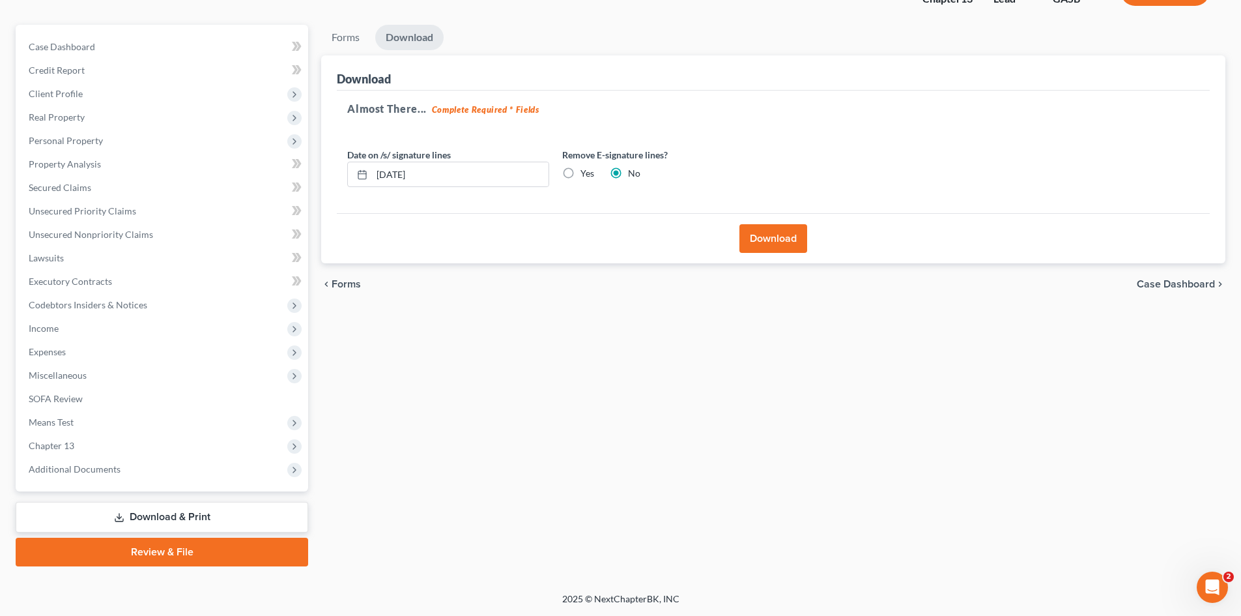
scroll to position [100, 0]
click at [792, 241] on button "Download" at bounding box center [774, 238] width 68 height 29
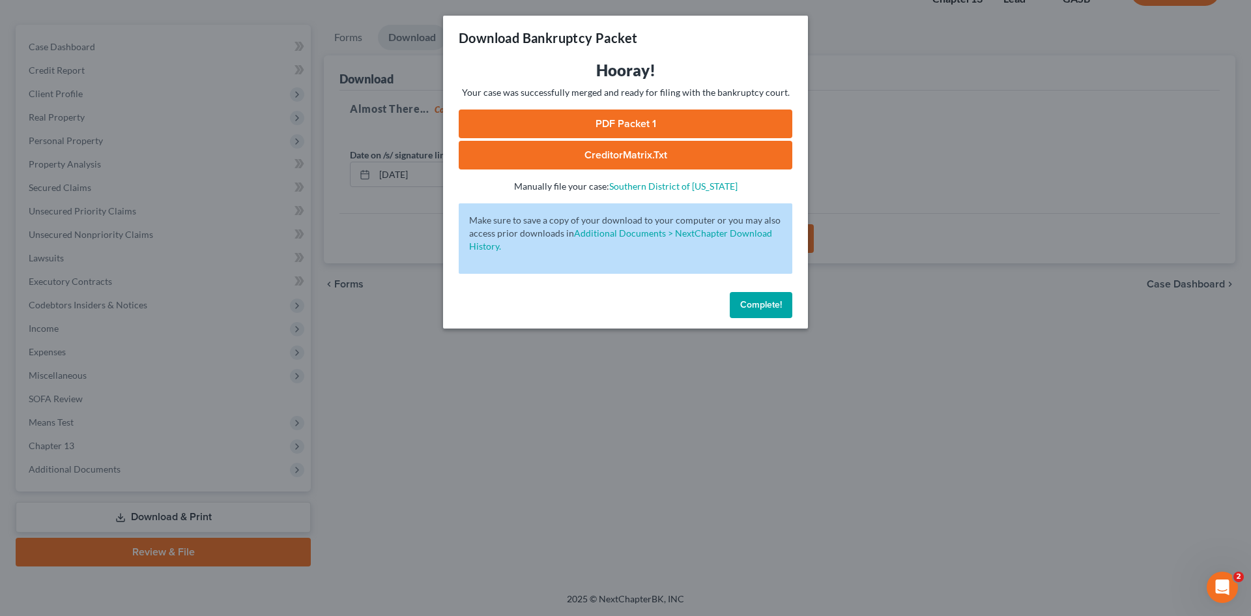
drag, startPoint x: 659, startPoint y: 122, endPoint x: 671, endPoint y: 127, distance: 12.8
click at [659, 122] on link "PDF Packet 1" at bounding box center [626, 123] width 334 height 29
click at [581, 164] on link "CreditorMatrix.txt" at bounding box center [626, 155] width 334 height 29
click at [771, 297] on button "Complete!" at bounding box center [761, 305] width 63 height 26
